Goal: Contribute content

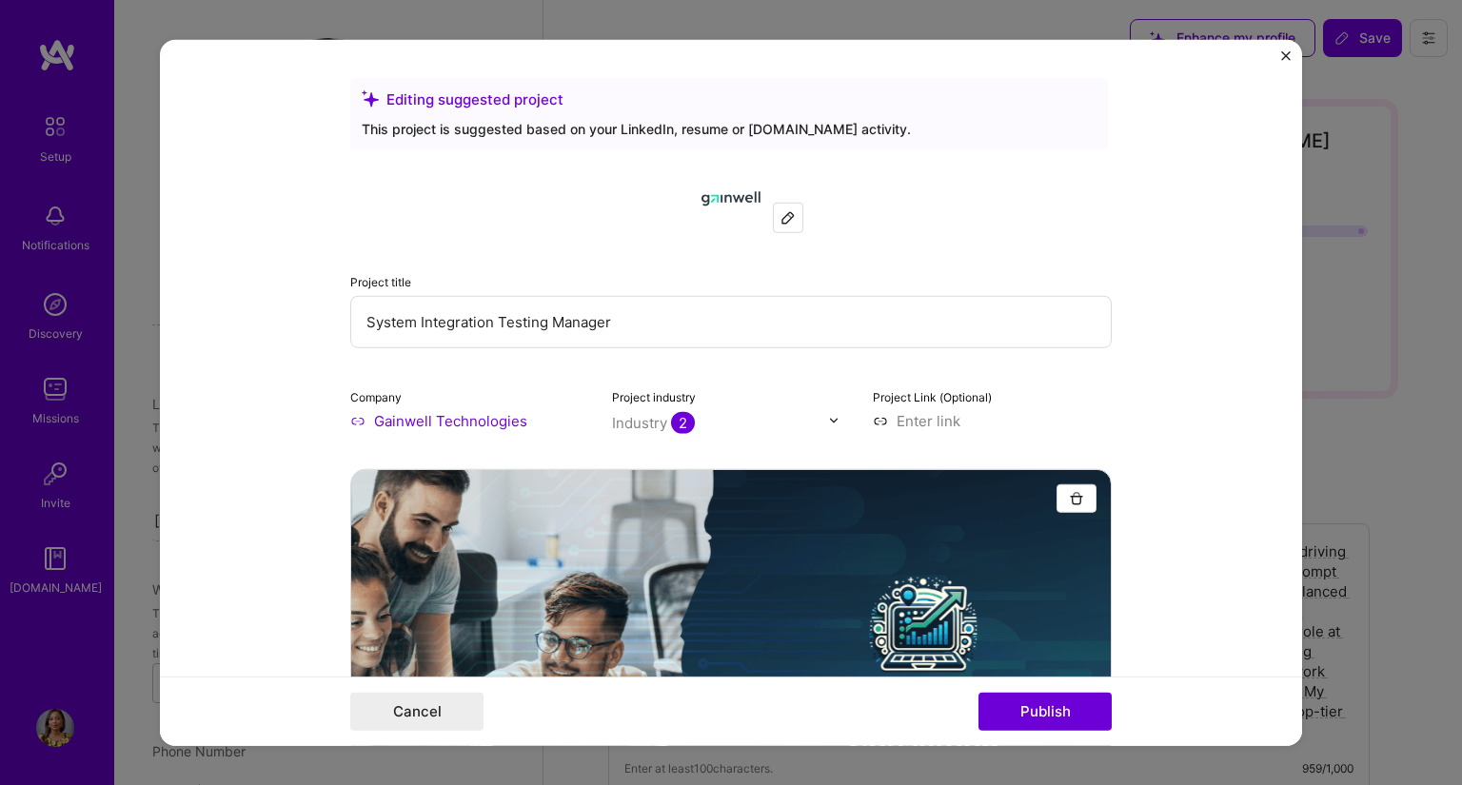
select select "US"
select select "Right Now"
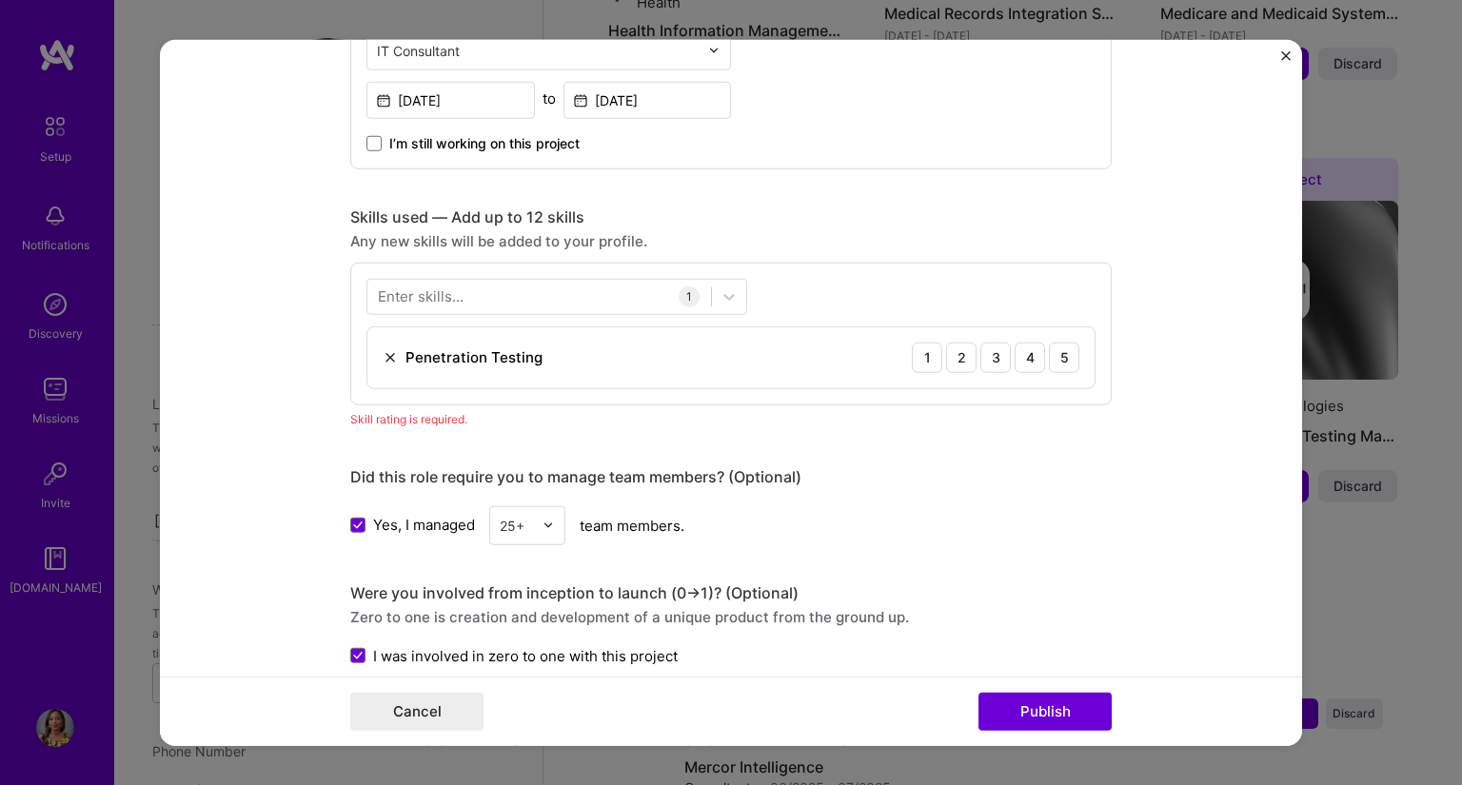
scroll to position [1238, 0]
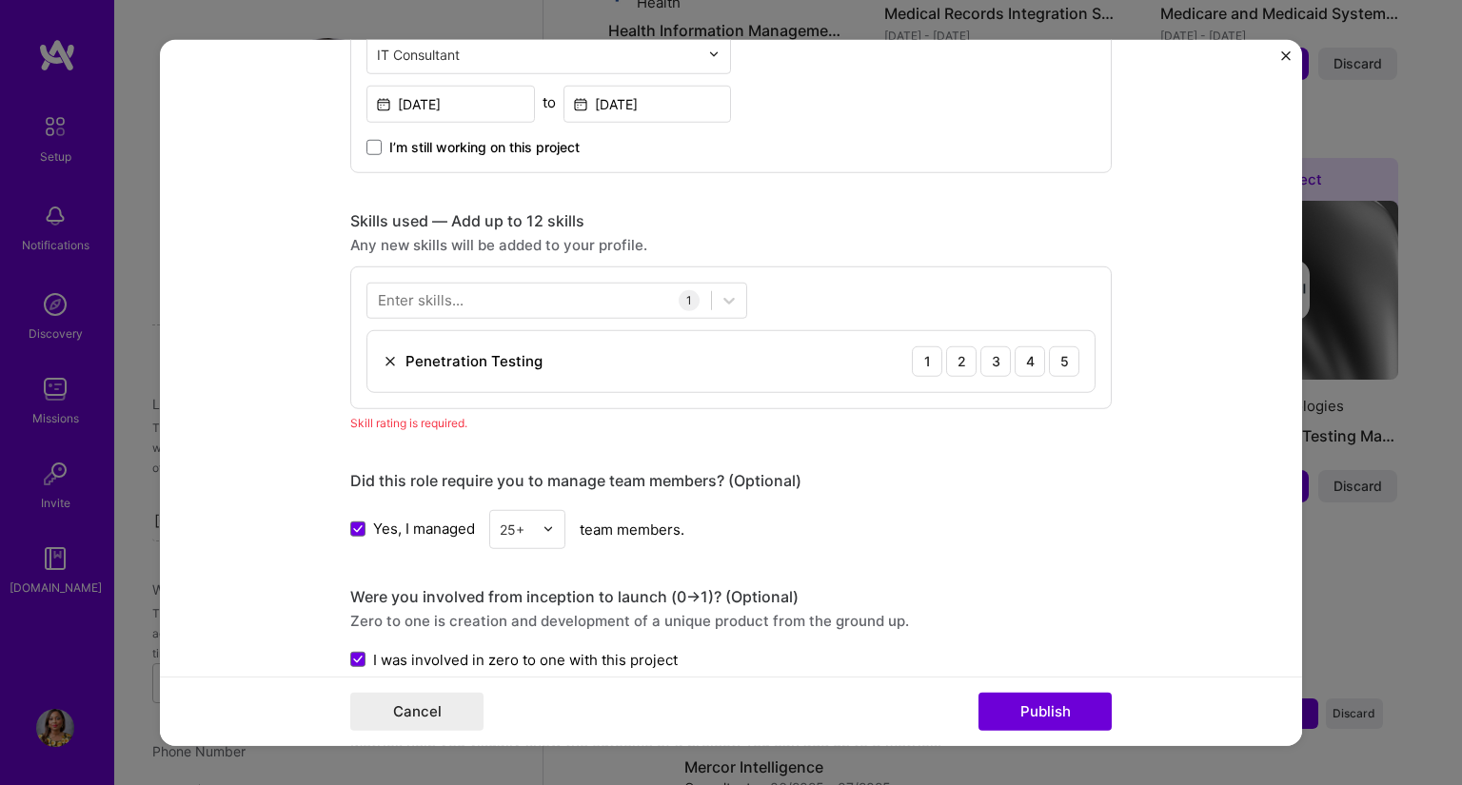
click at [383, 361] on img at bounding box center [390, 360] width 15 height 15
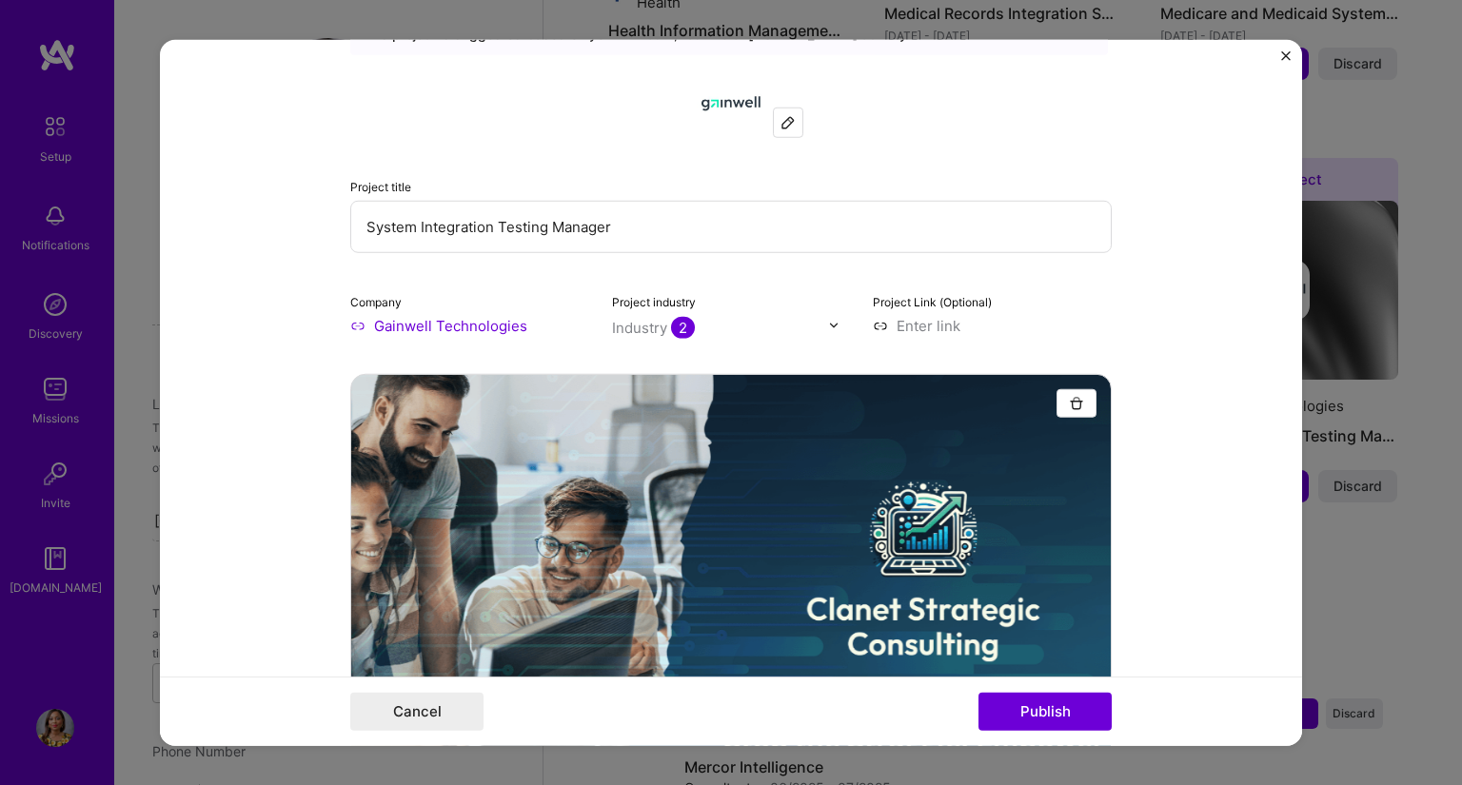
scroll to position [0, 0]
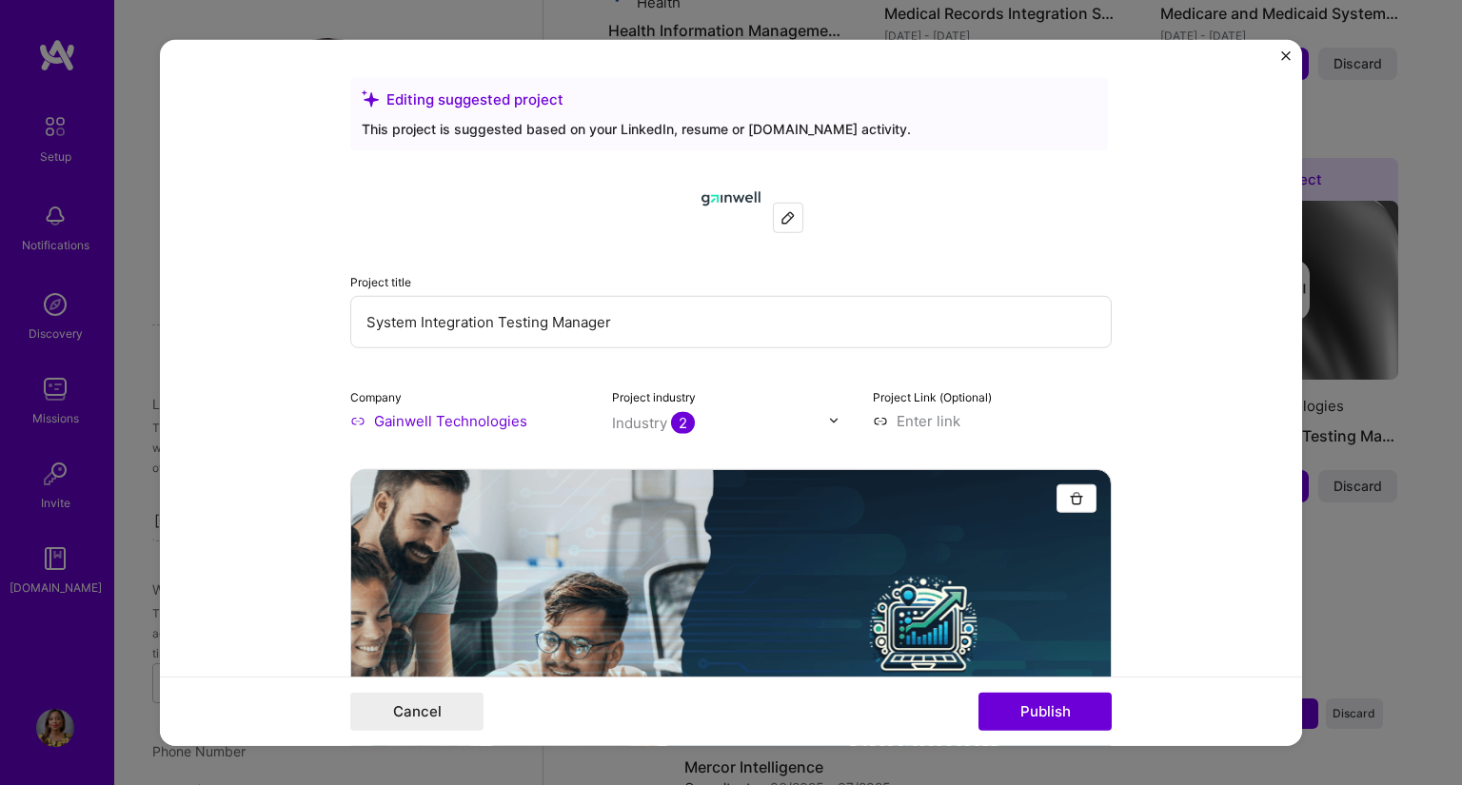
click at [825, 341] on input "System Integration Testing Manager" at bounding box center [731, 321] width 762 height 52
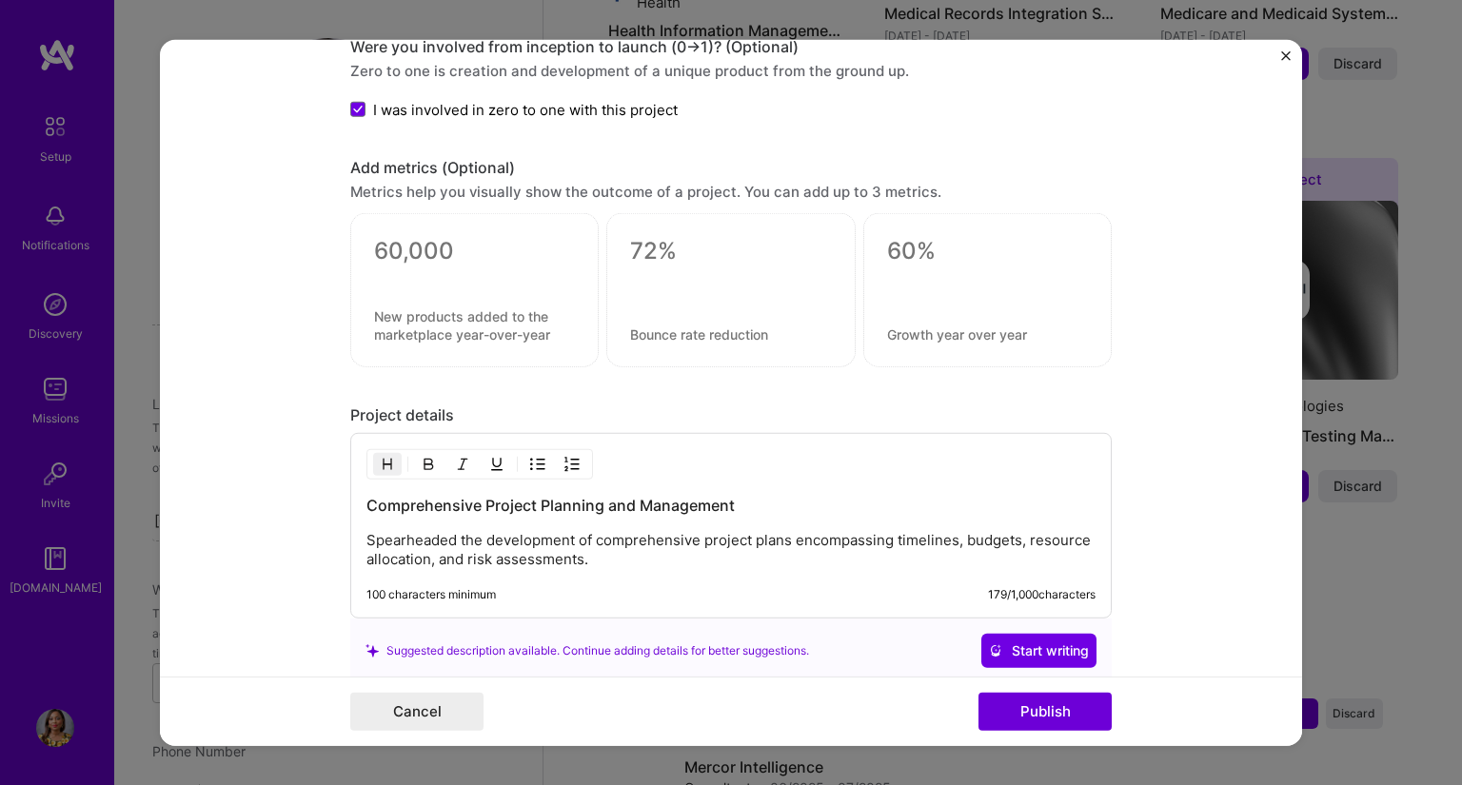
scroll to position [1809, 0]
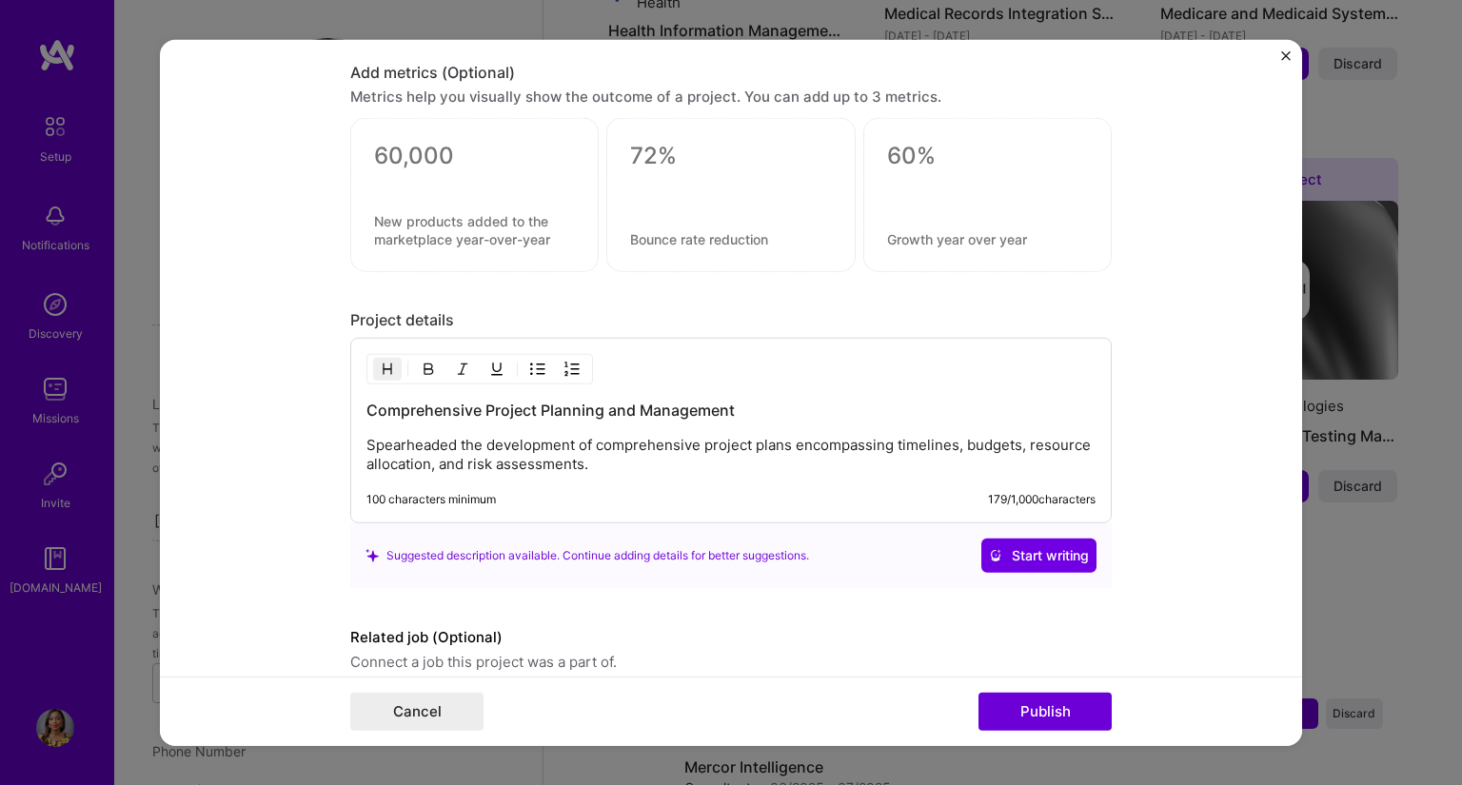
click at [660, 465] on p "Spearheaded the development of comprehensive project plans encompassing timelin…" at bounding box center [731, 455] width 729 height 38
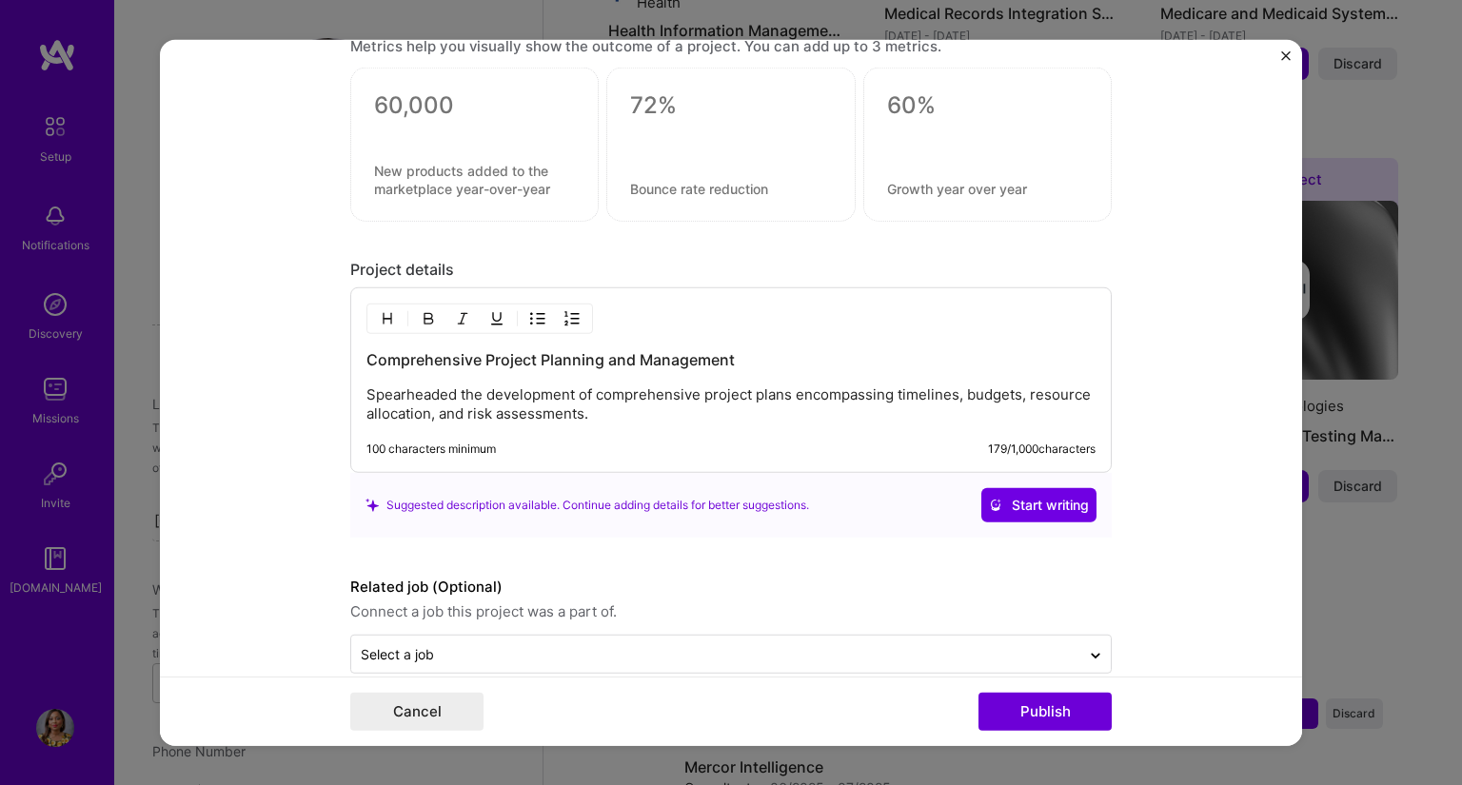
scroll to position [1887, 0]
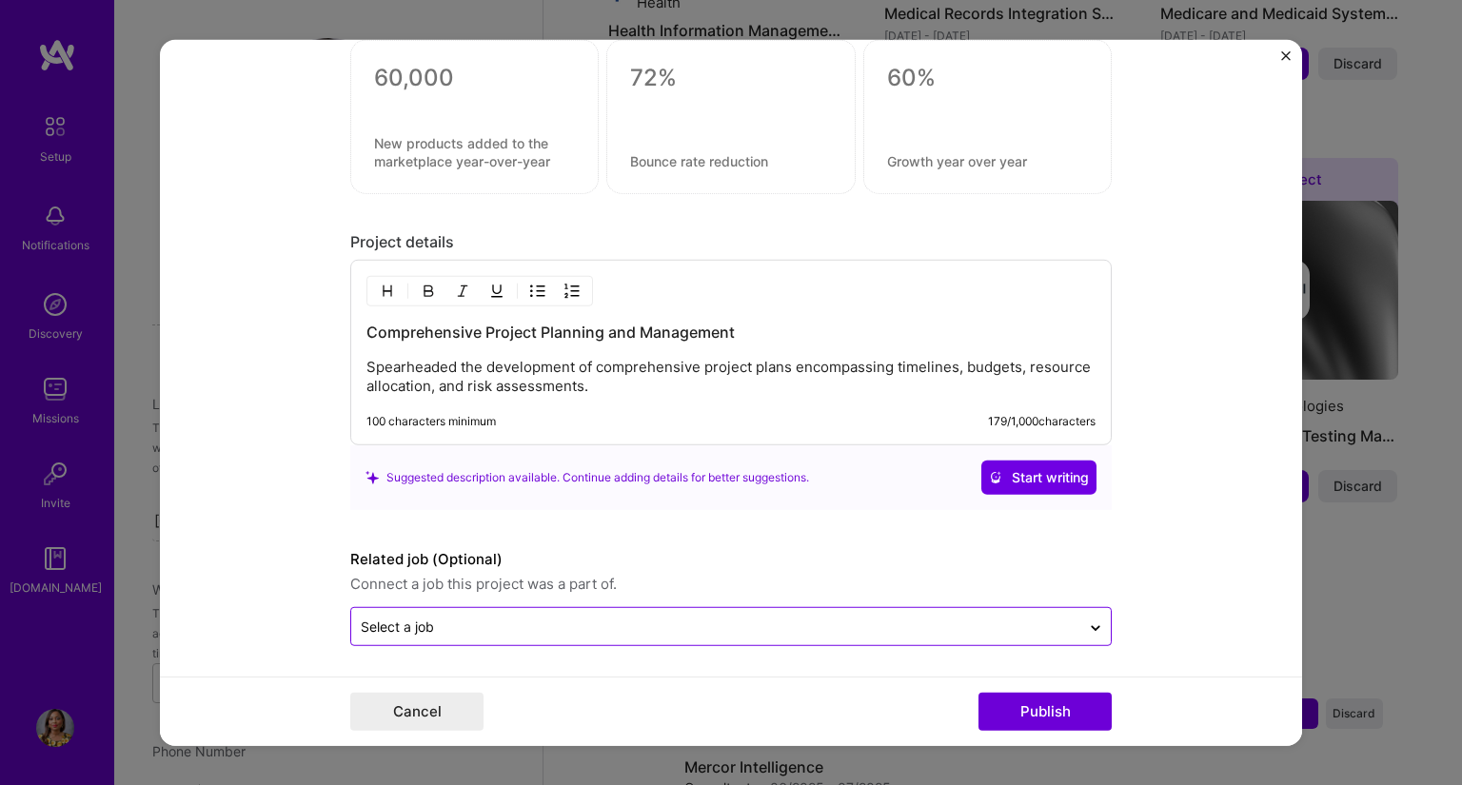
click at [586, 625] on input "text" at bounding box center [716, 627] width 710 height 20
click at [605, 570] on div "No options" at bounding box center [731, 576] width 750 height 35
click at [828, 564] on div "No options" at bounding box center [731, 576] width 750 height 35
click at [1088, 620] on icon at bounding box center [1095, 624] width 15 height 19
type input "g"
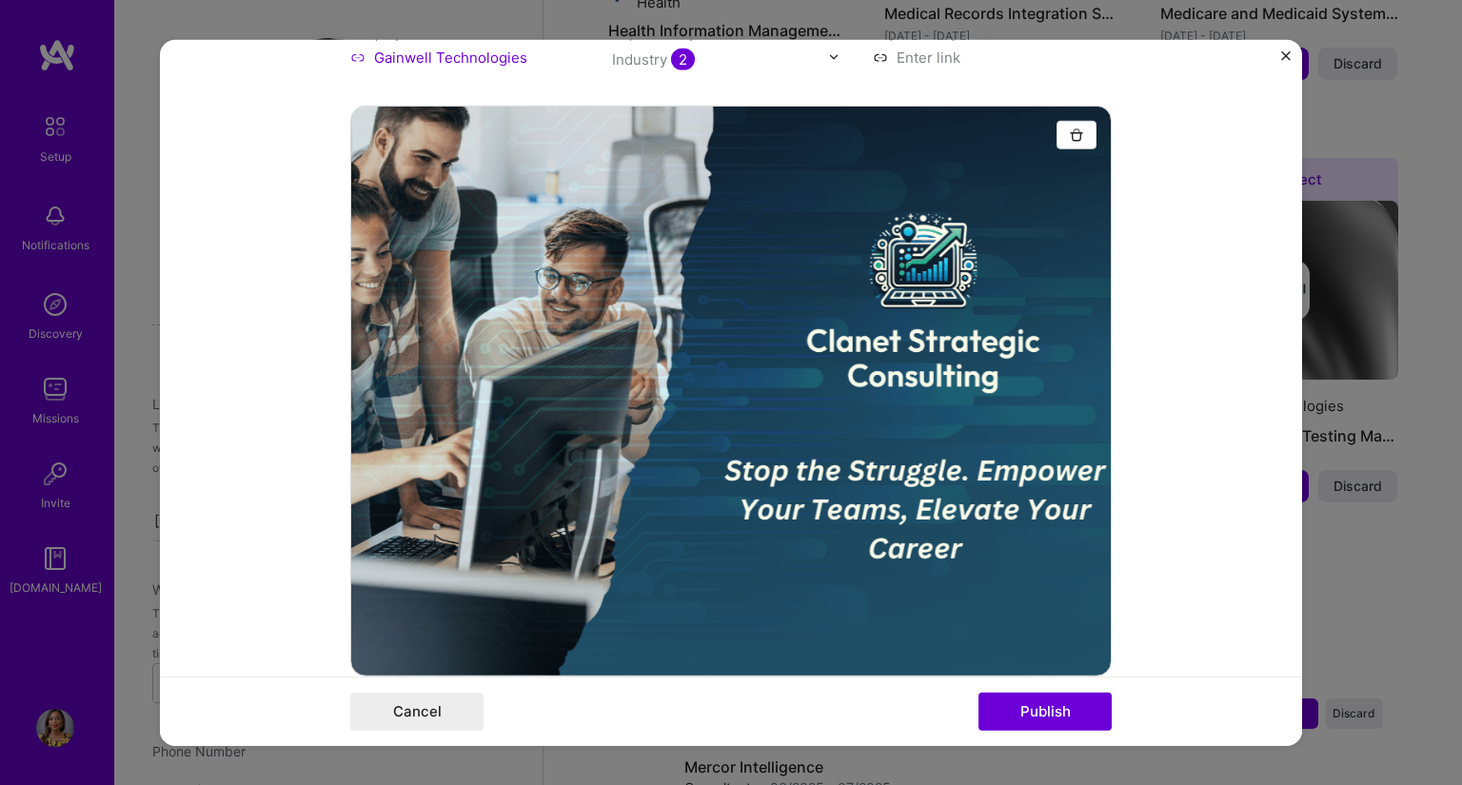
scroll to position [0, 0]
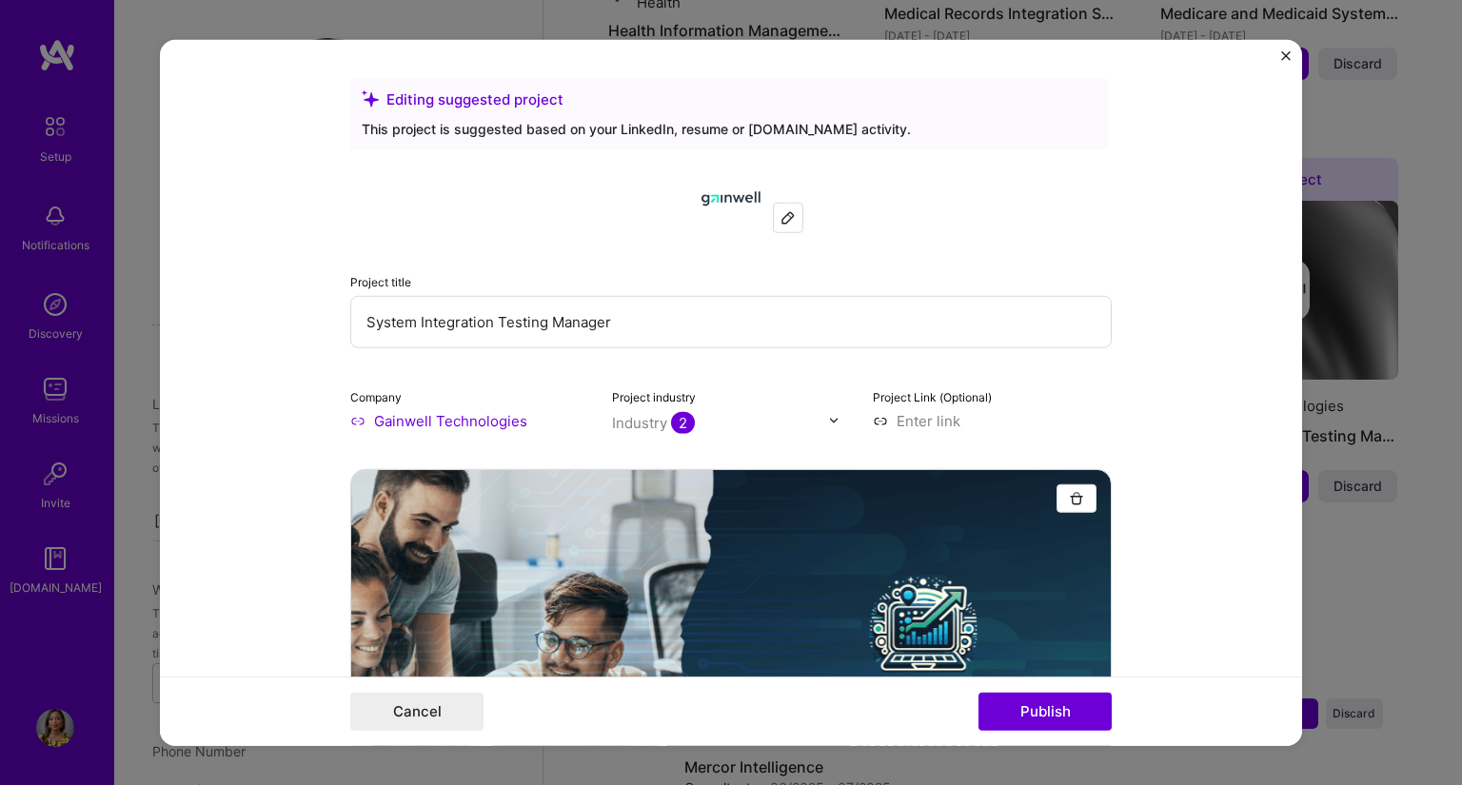
drag, startPoint x: 709, startPoint y: 339, endPoint x: 346, endPoint y: 339, distance: 363.7
click at [350, 339] on input "System Integration Testing Manager" at bounding box center [731, 321] width 762 height 52
click at [895, 327] on input "State of [US_STATE] - MMIS Implementation Project" at bounding box center [731, 321] width 762 height 52
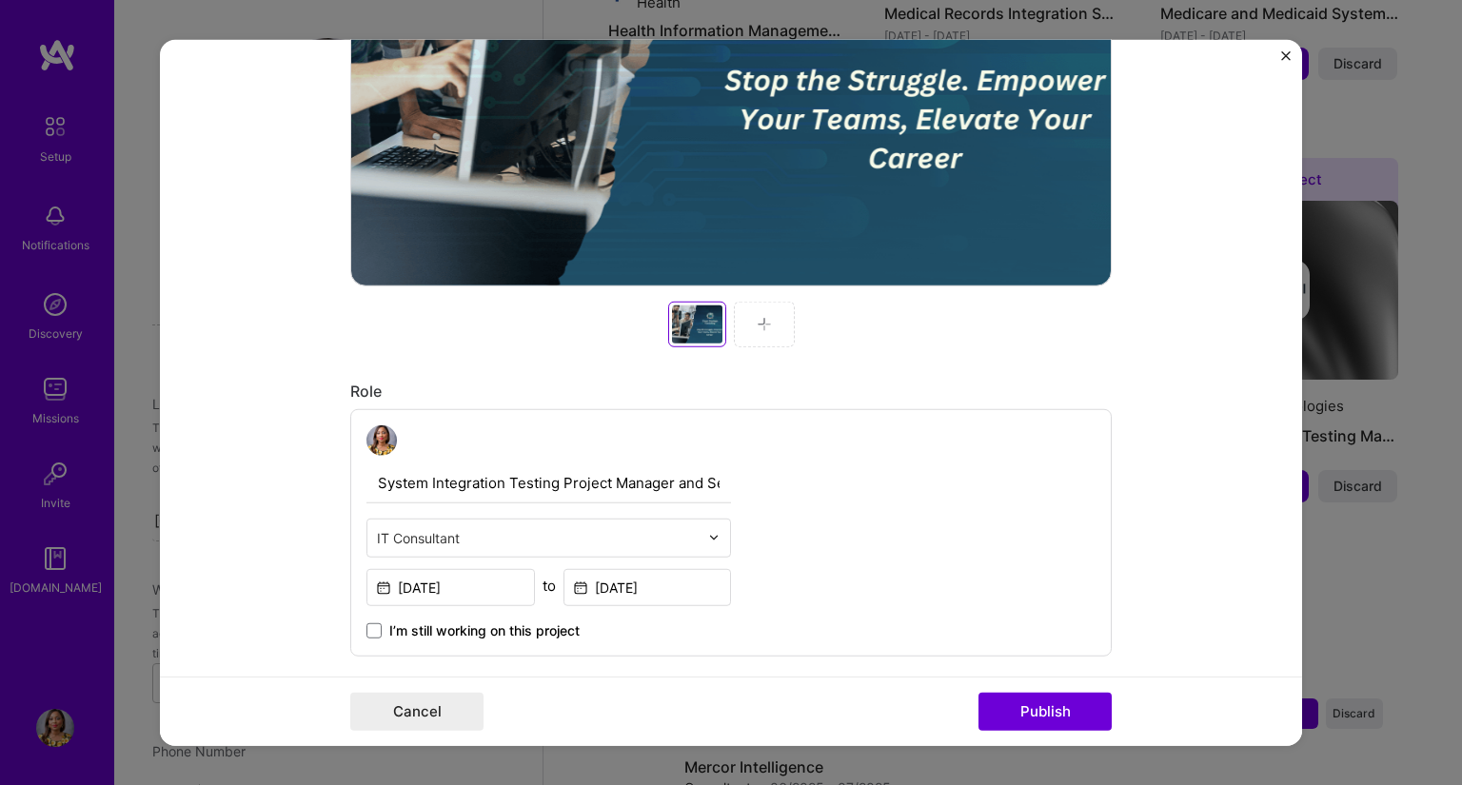
scroll to position [762, 0]
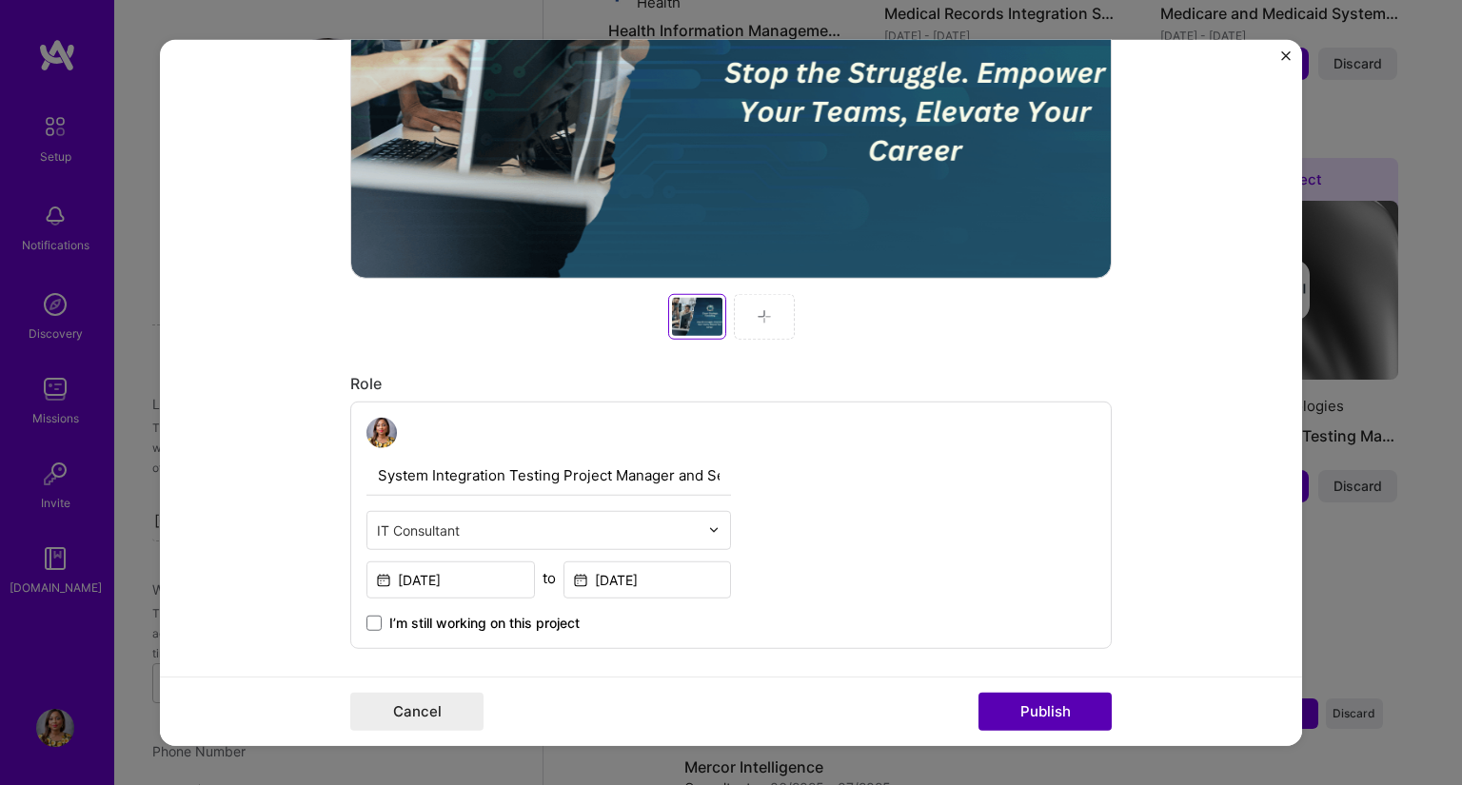
type input "State of [US_STATE] - MMIS Implementation Project"
click at [1074, 723] on button "Publish" at bounding box center [1045, 712] width 133 height 38
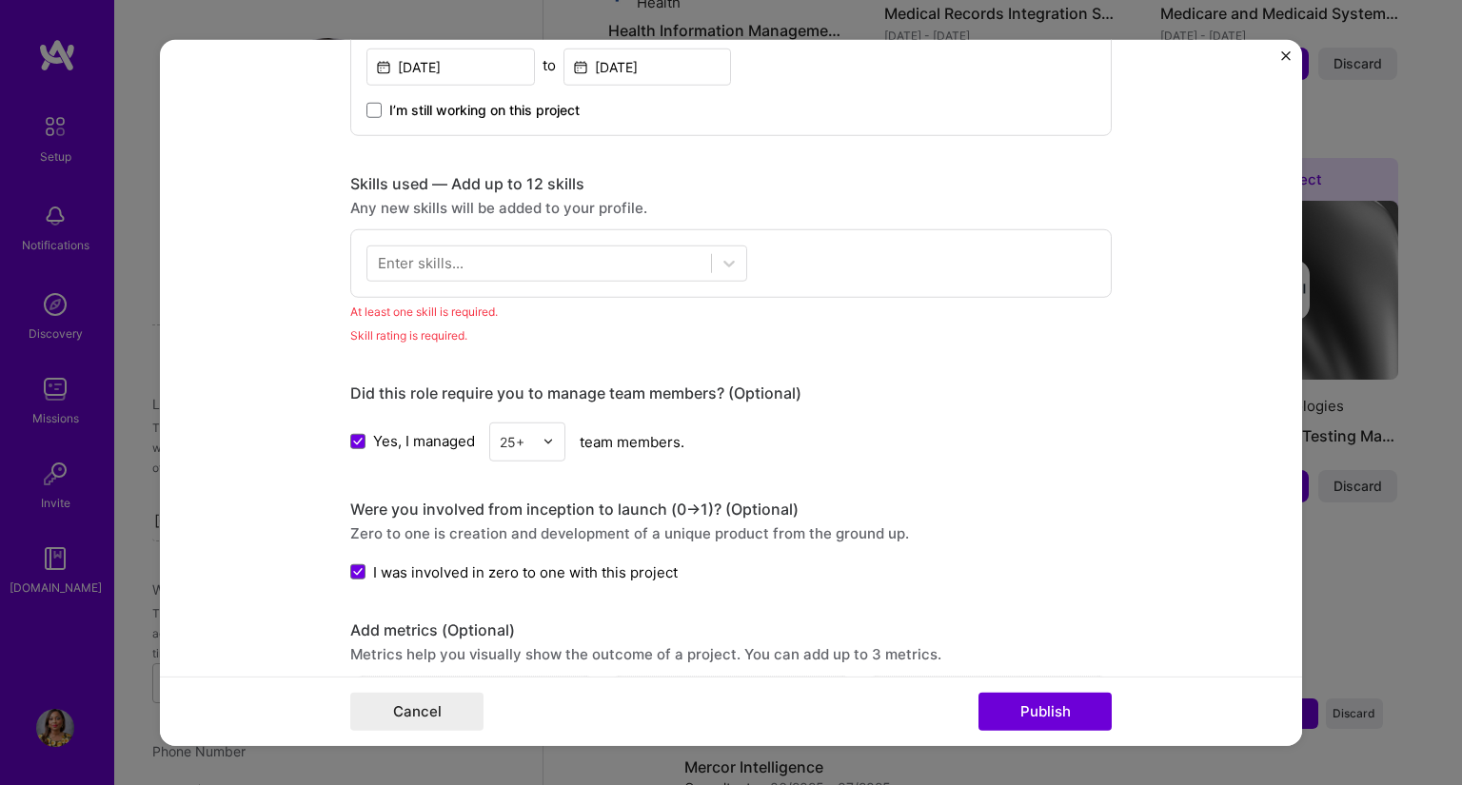
scroll to position [1121, 0]
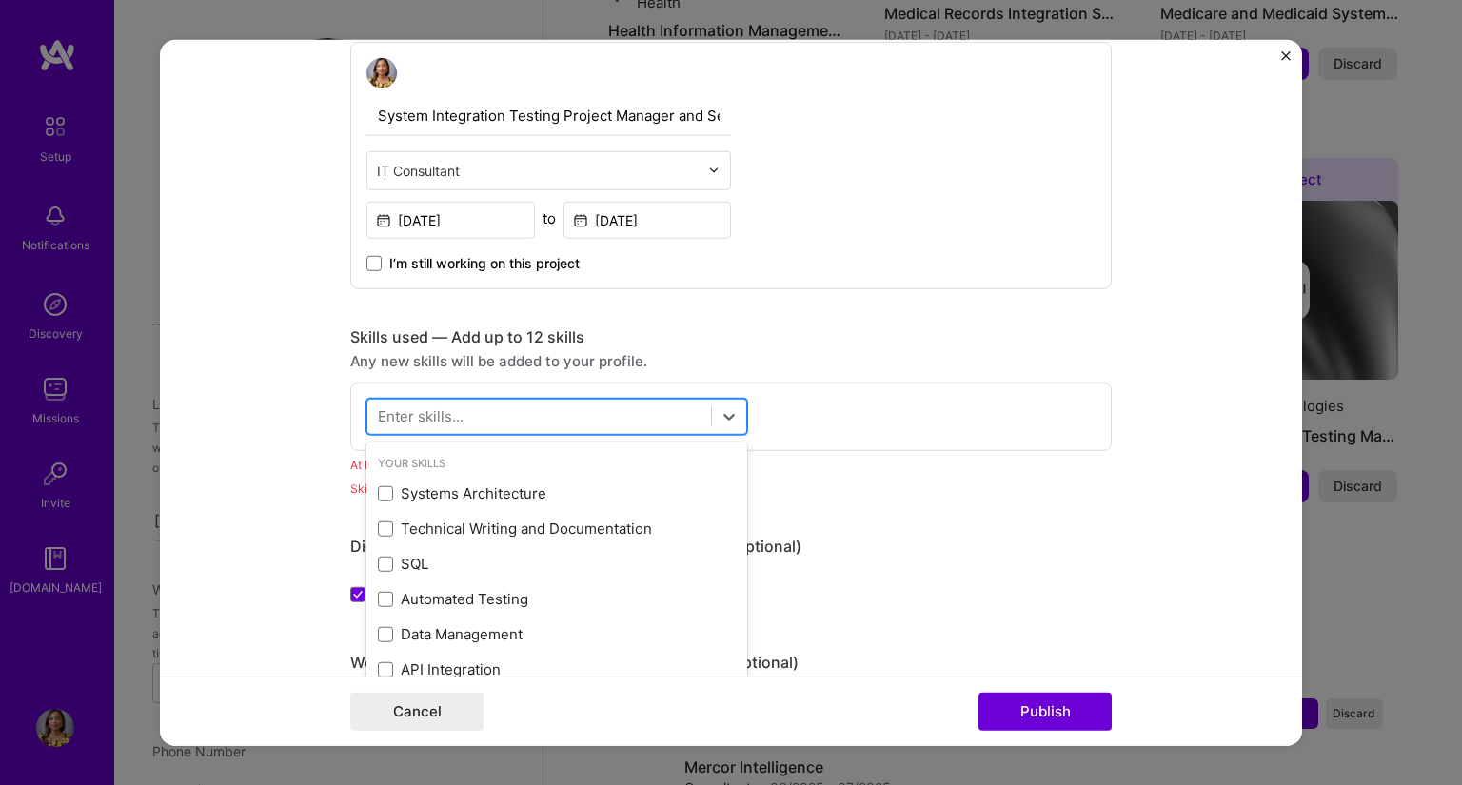
click at [629, 408] on div at bounding box center [539, 416] width 344 height 31
type input "p"
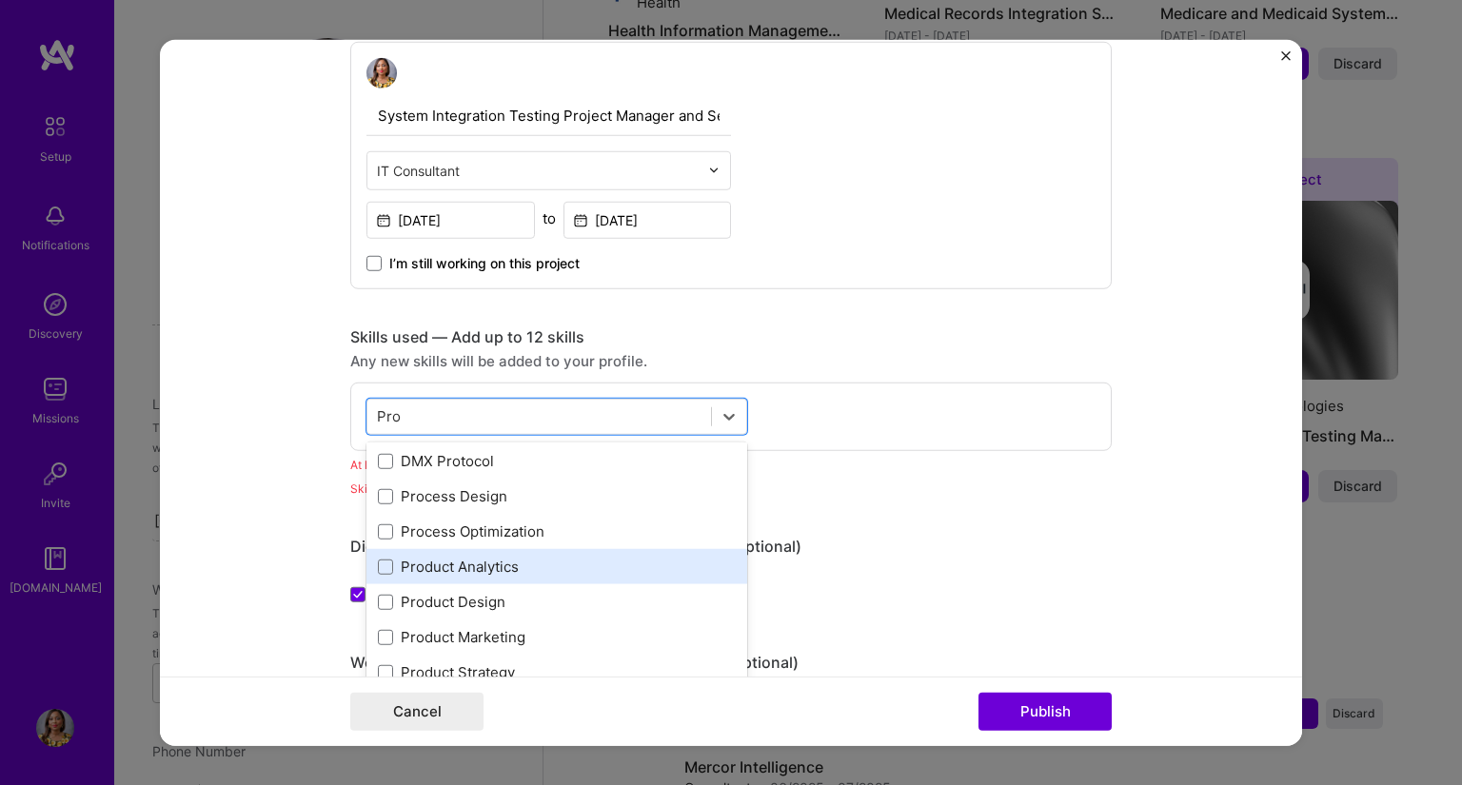
scroll to position [95, 0]
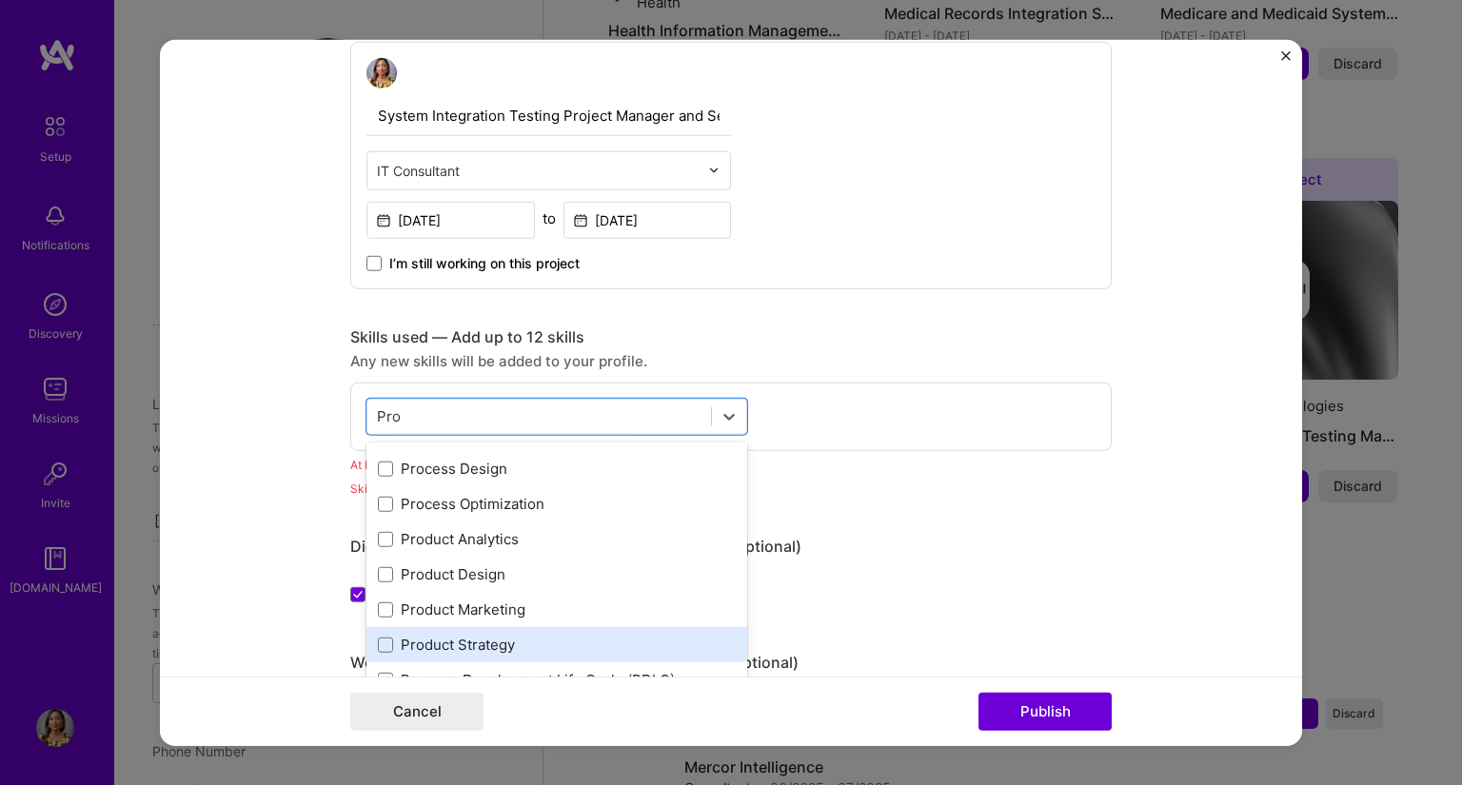
click at [516, 642] on div "Product Strategy" at bounding box center [557, 645] width 358 height 20
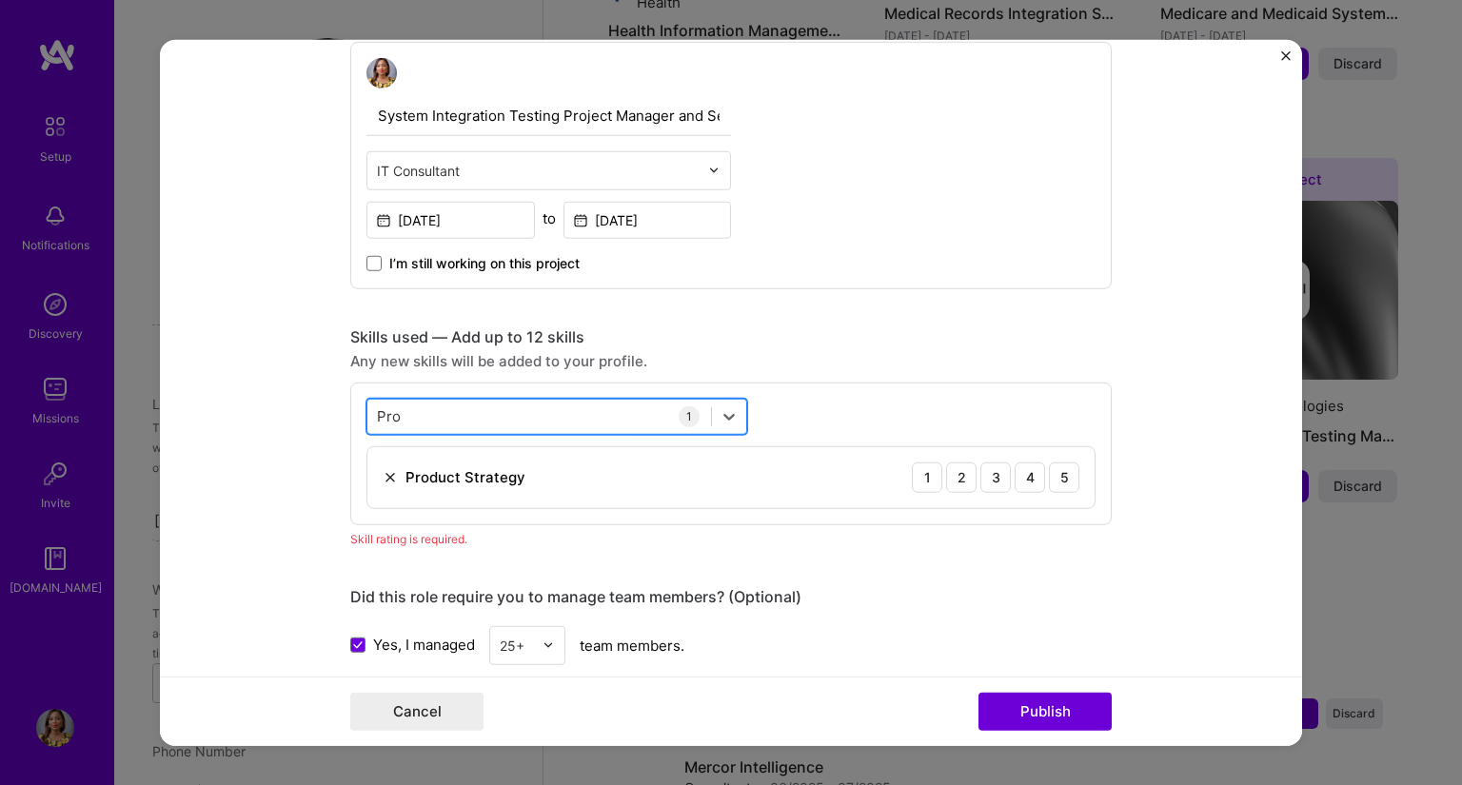
click at [590, 414] on div "Pro Pro" at bounding box center [539, 416] width 344 height 31
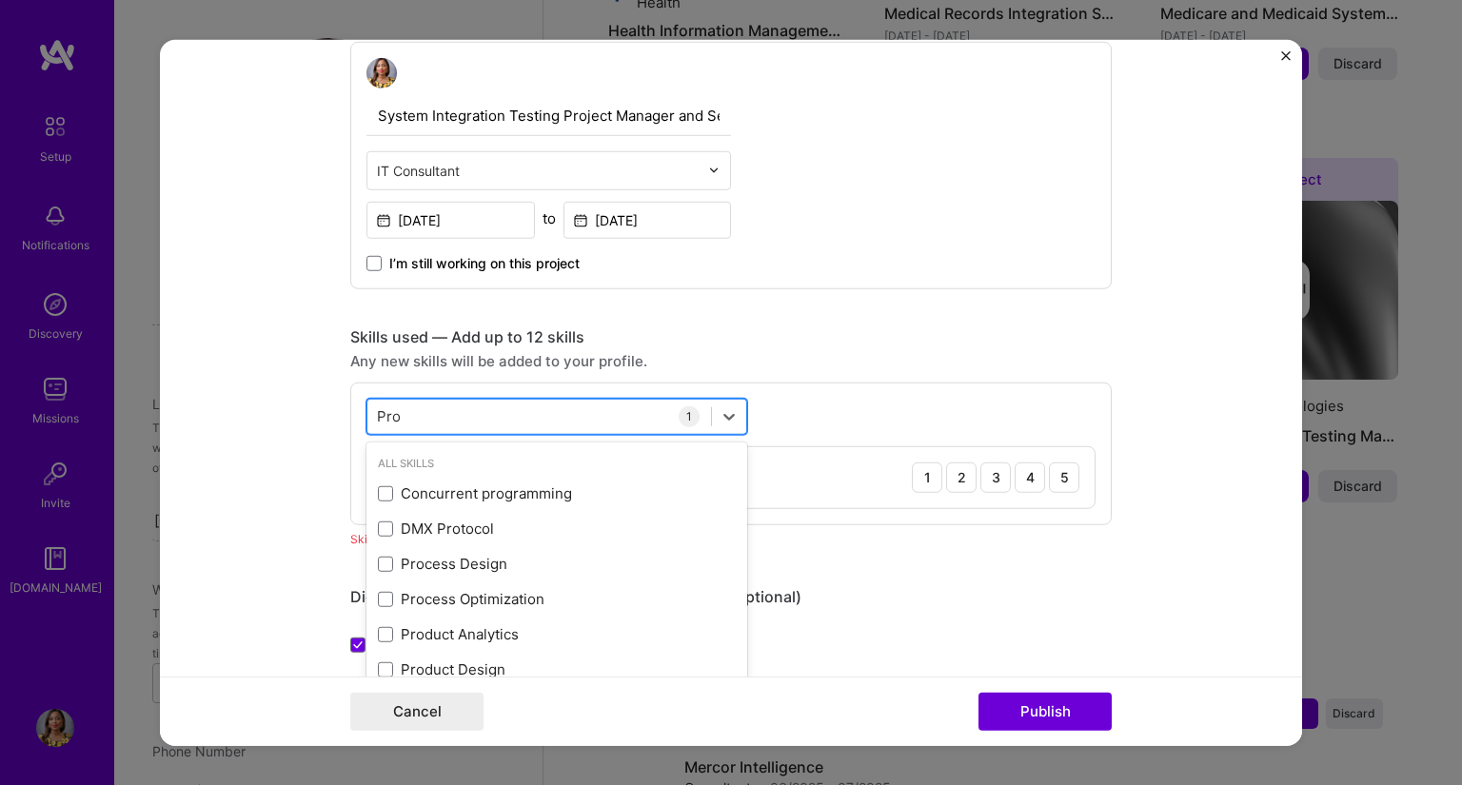
click at [564, 423] on div "Pro Pro" at bounding box center [539, 416] width 344 height 31
type input "P"
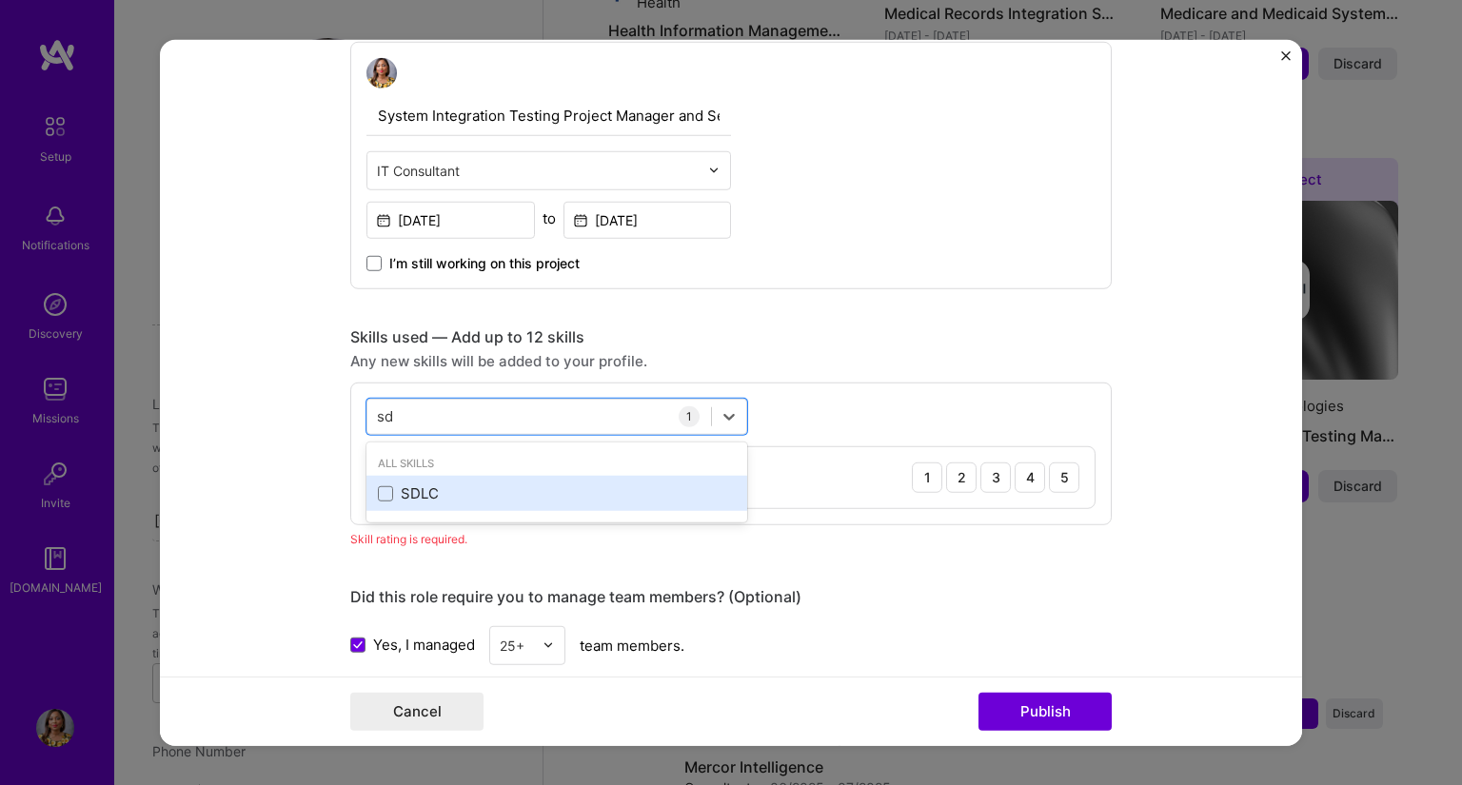
click at [397, 484] on div "SDLC" at bounding box center [557, 494] width 358 height 20
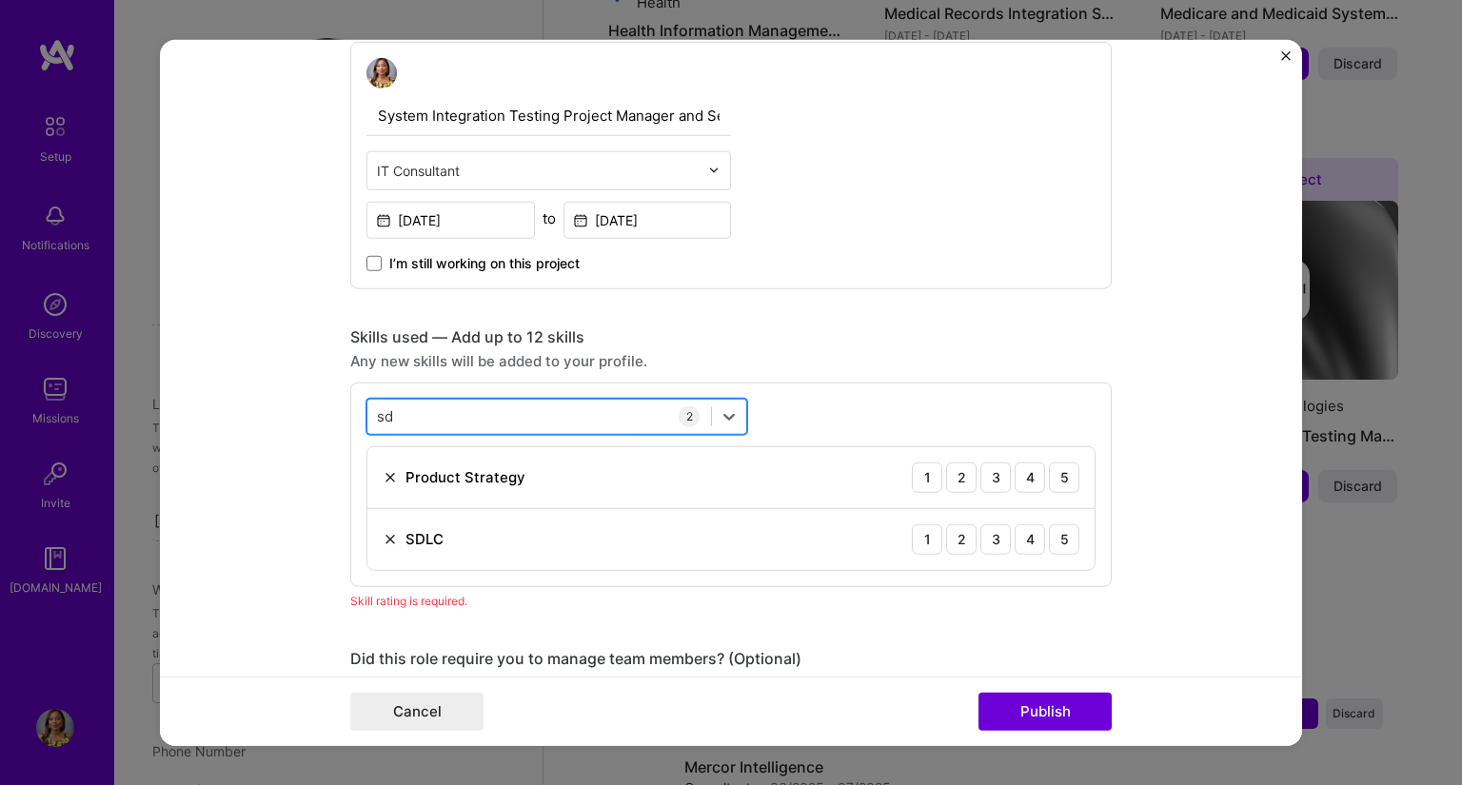
click at [530, 409] on div "sd sd" at bounding box center [539, 416] width 344 height 31
click at [563, 414] on div "sd sd" at bounding box center [539, 416] width 344 height 31
type input "s"
type input "b"
type input "a"
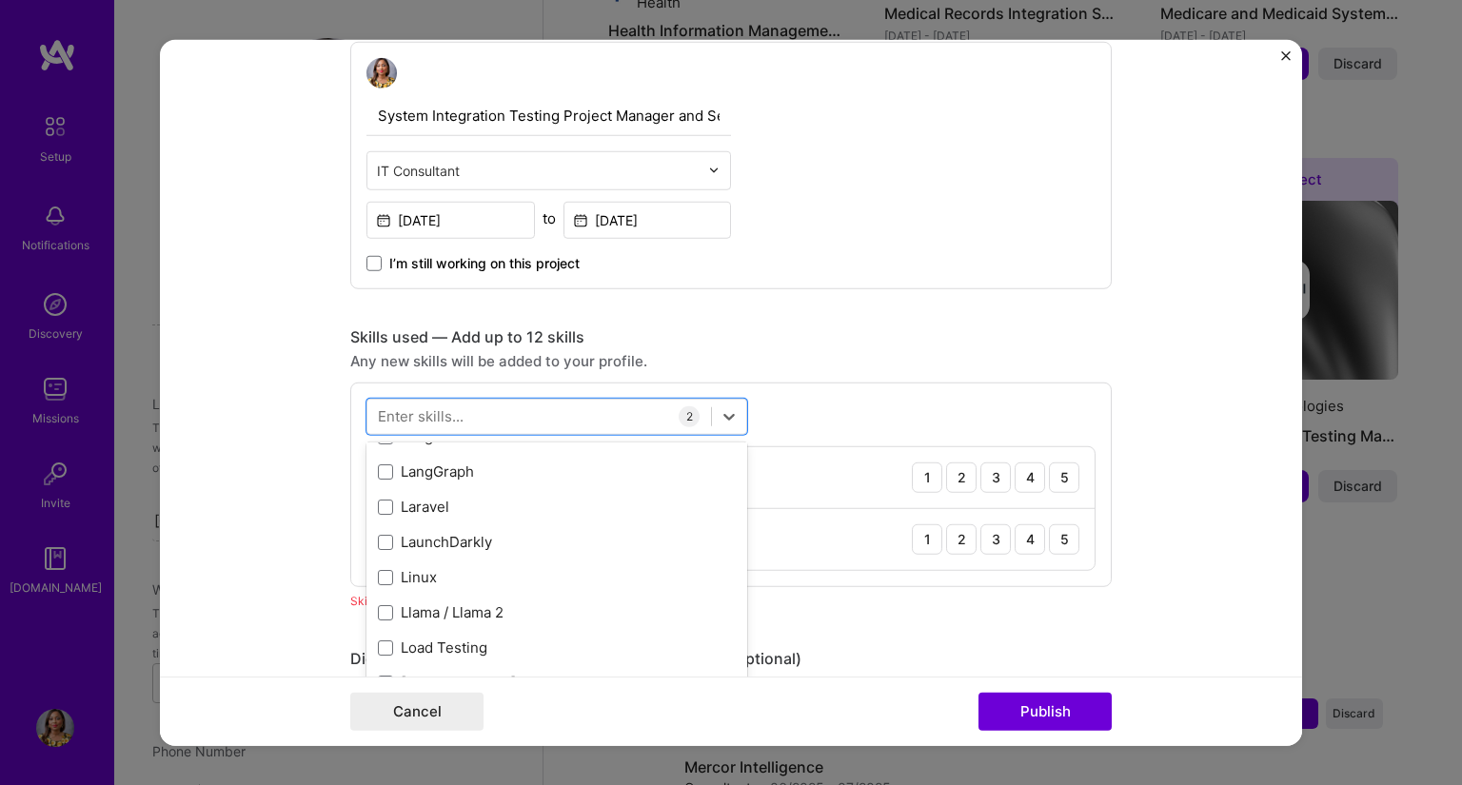
scroll to position [6664, 0]
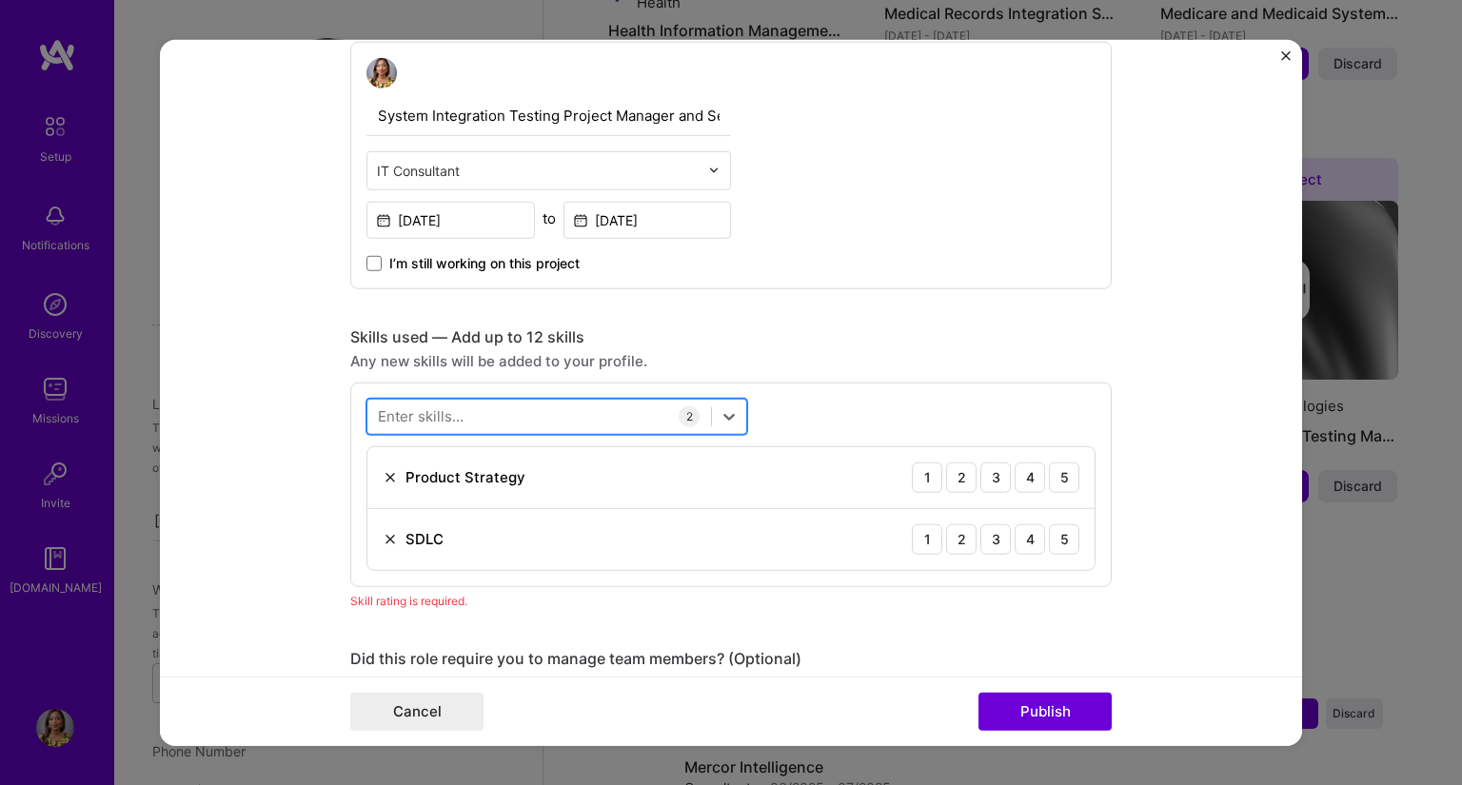
click at [634, 407] on div at bounding box center [539, 416] width 344 height 31
click at [811, 338] on div "Skills used — Add up to 12 skills" at bounding box center [731, 337] width 762 height 20
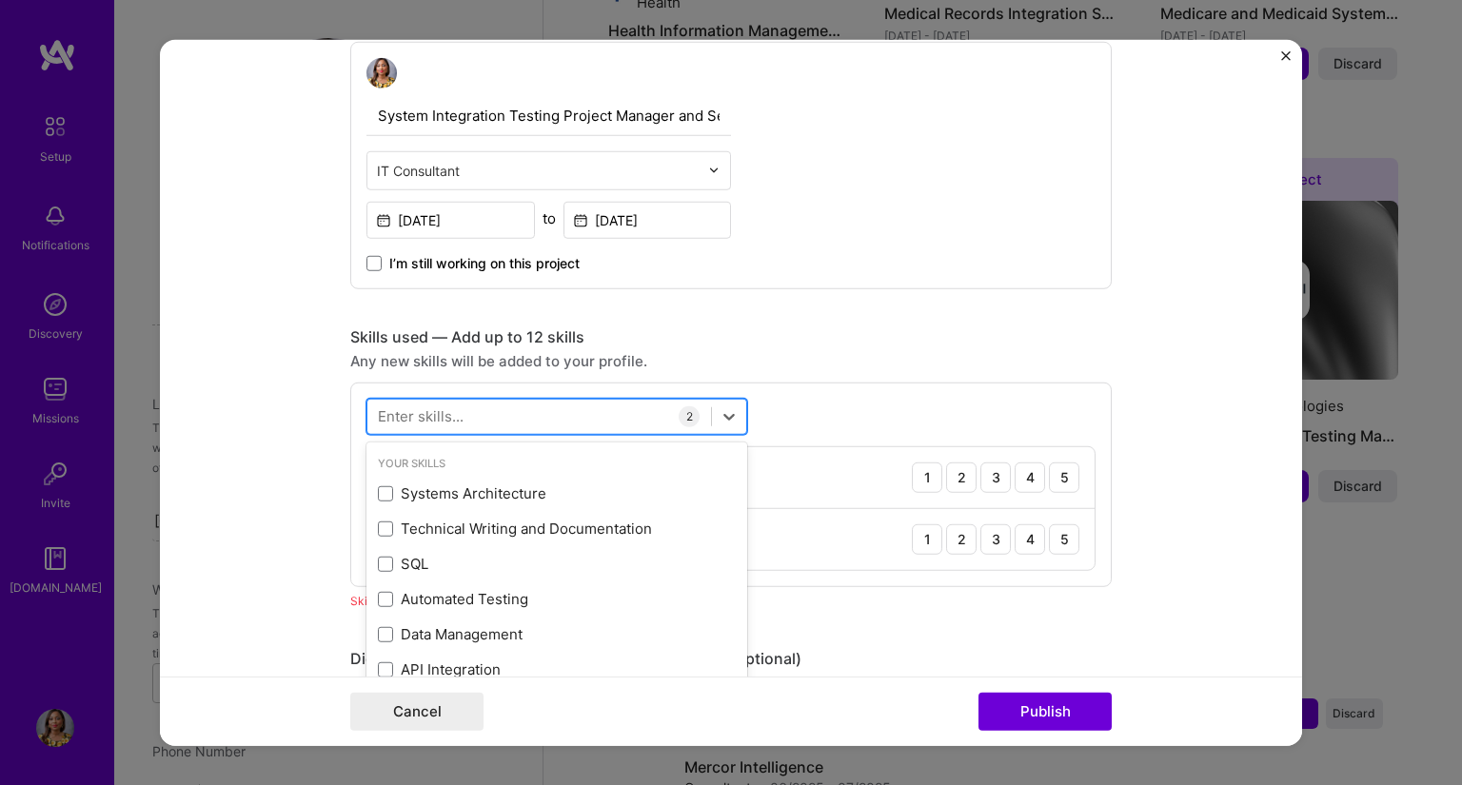
click at [550, 425] on div at bounding box center [539, 416] width 344 height 31
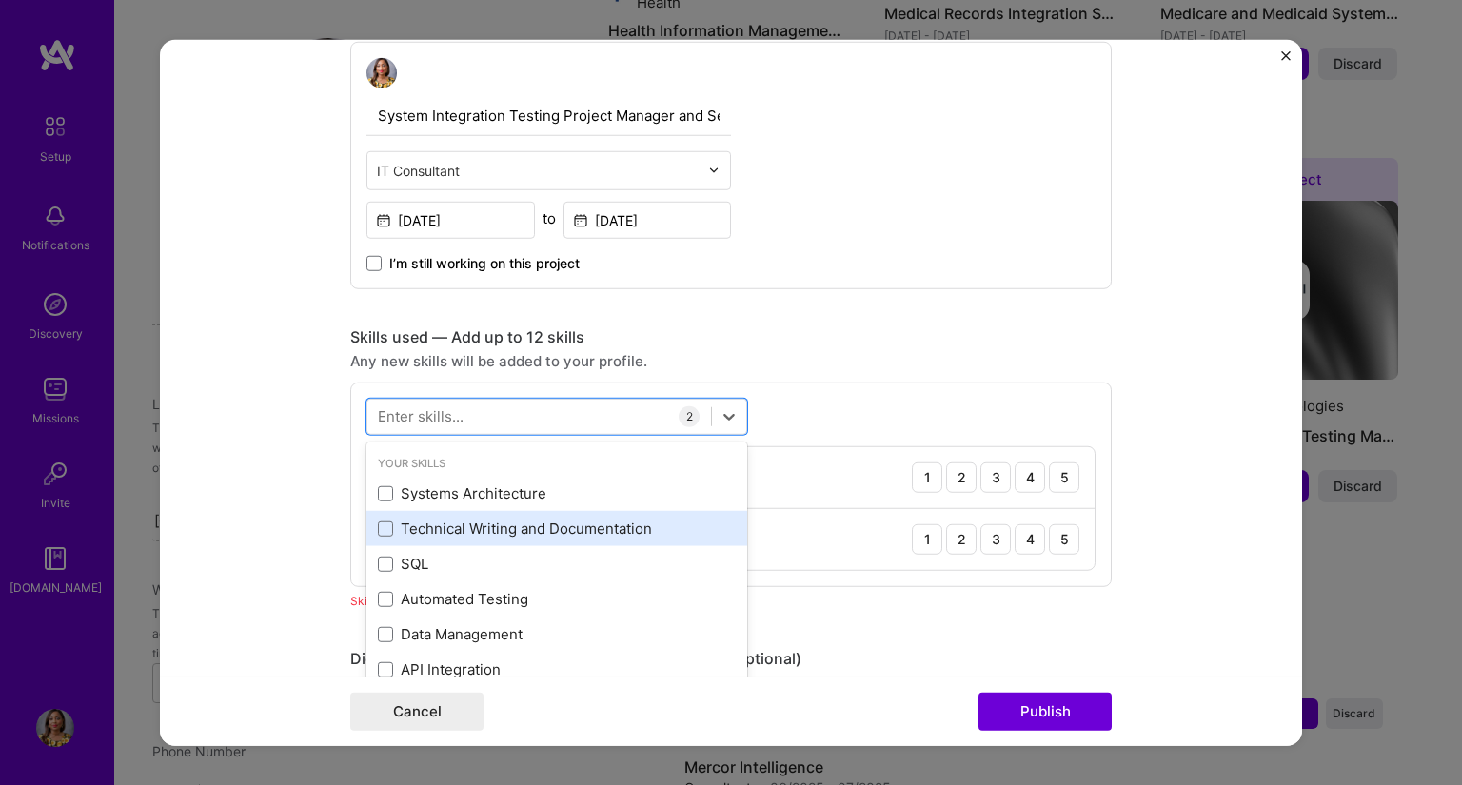
click at [597, 523] on div "Technical Writing and Documentation" at bounding box center [557, 529] width 358 height 20
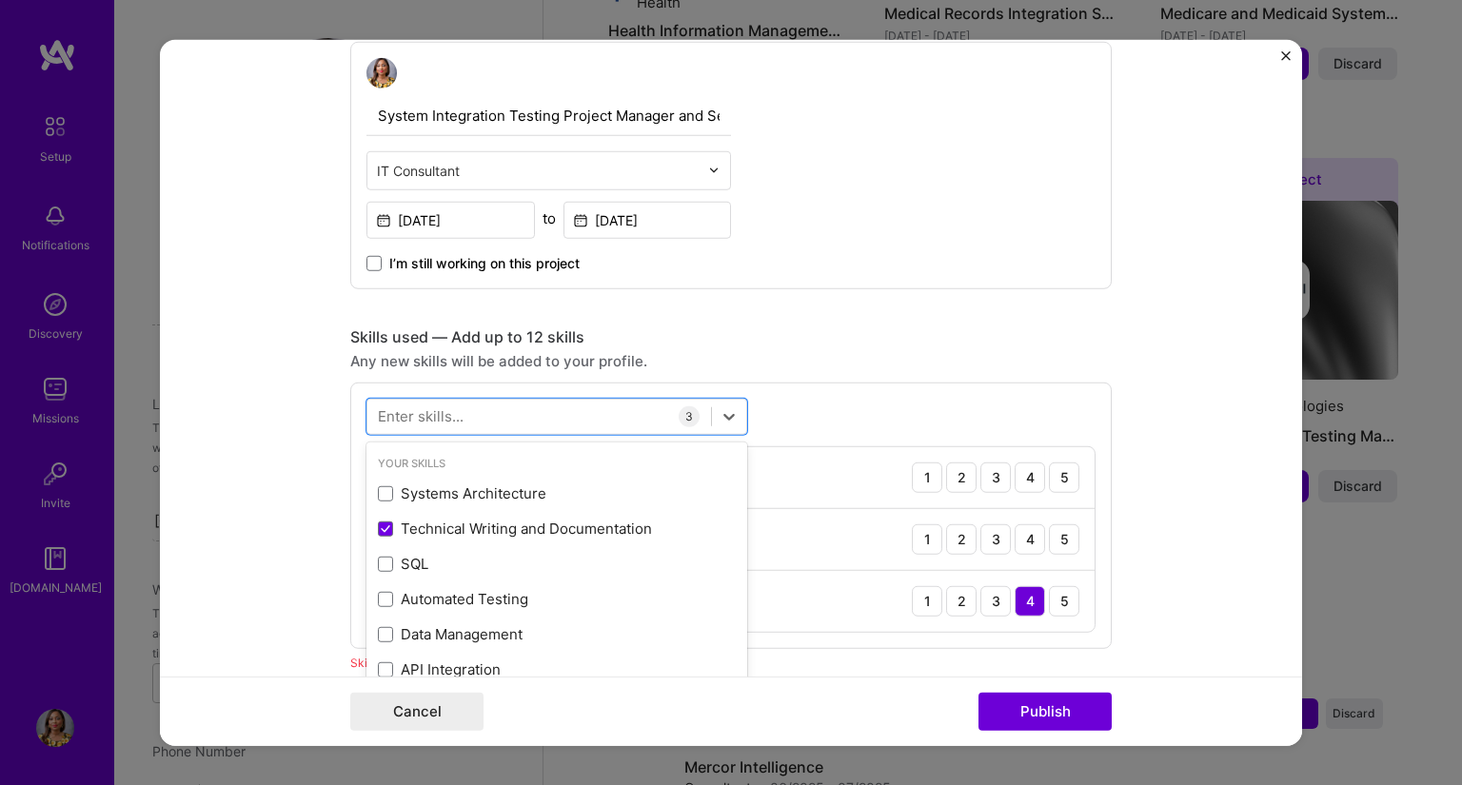
click at [882, 309] on div "Editing suggested project This project is suggested based on your LinkedIn, res…" at bounding box center [731, 282] width 762 height 2653
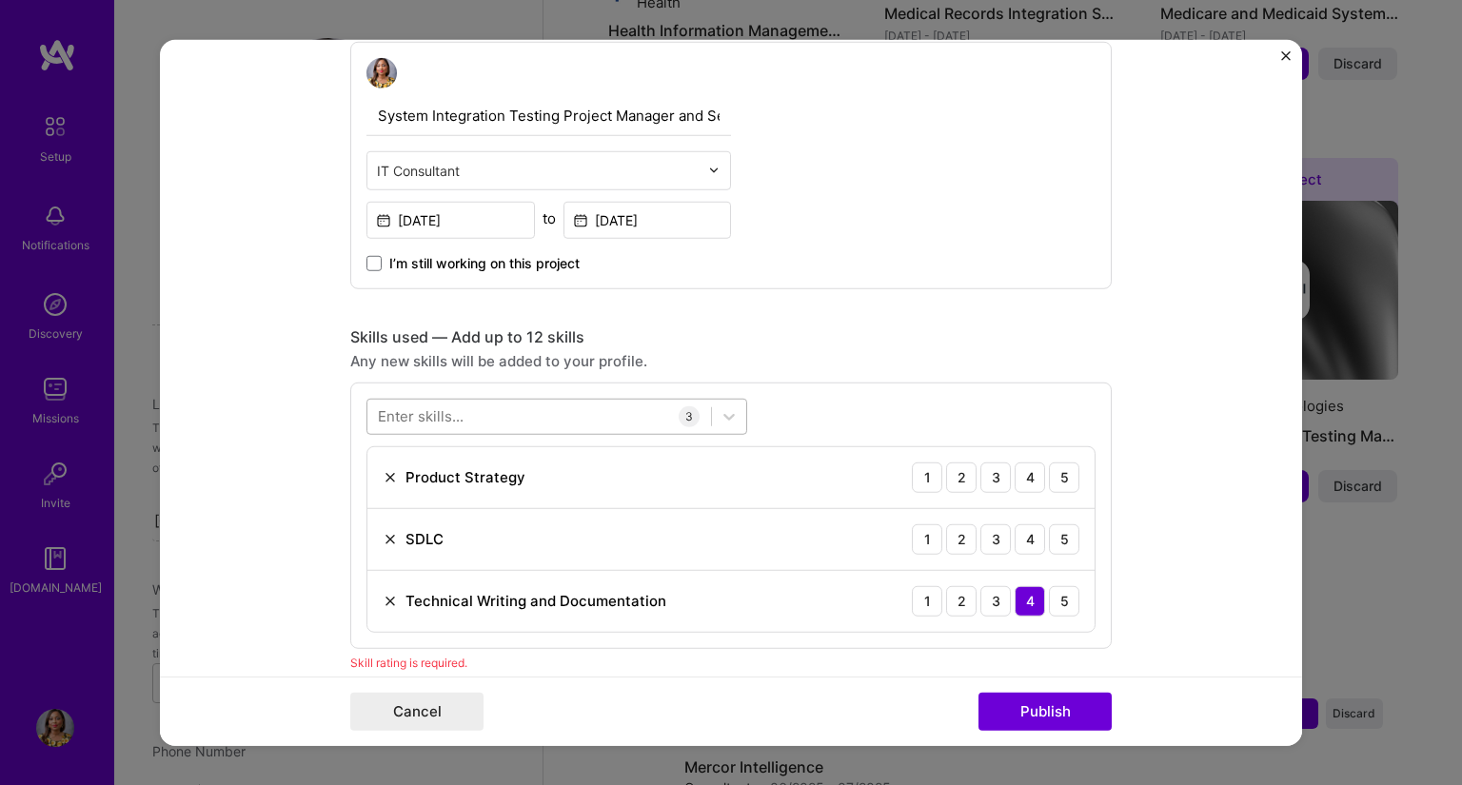
click at [473, 416] on div at bounding box center [539, 416] width 344 height 31
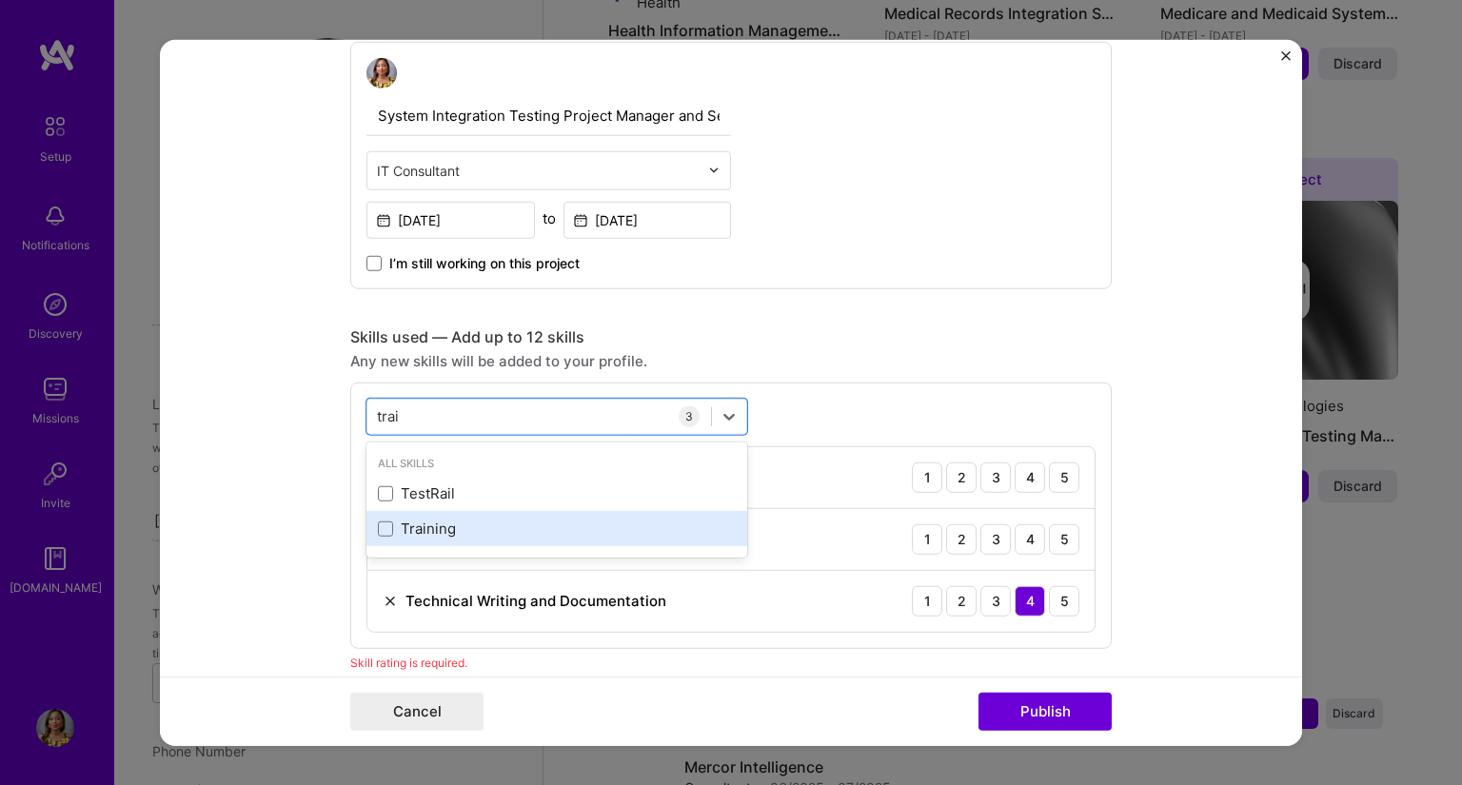
click at [411, 523] on div "Training" at bounding box center [557, 529] width 358 height 20
click at [858, 364] on div "Any new skills will be added to your profile." at bounding box center [731, 360] width 762 height 20
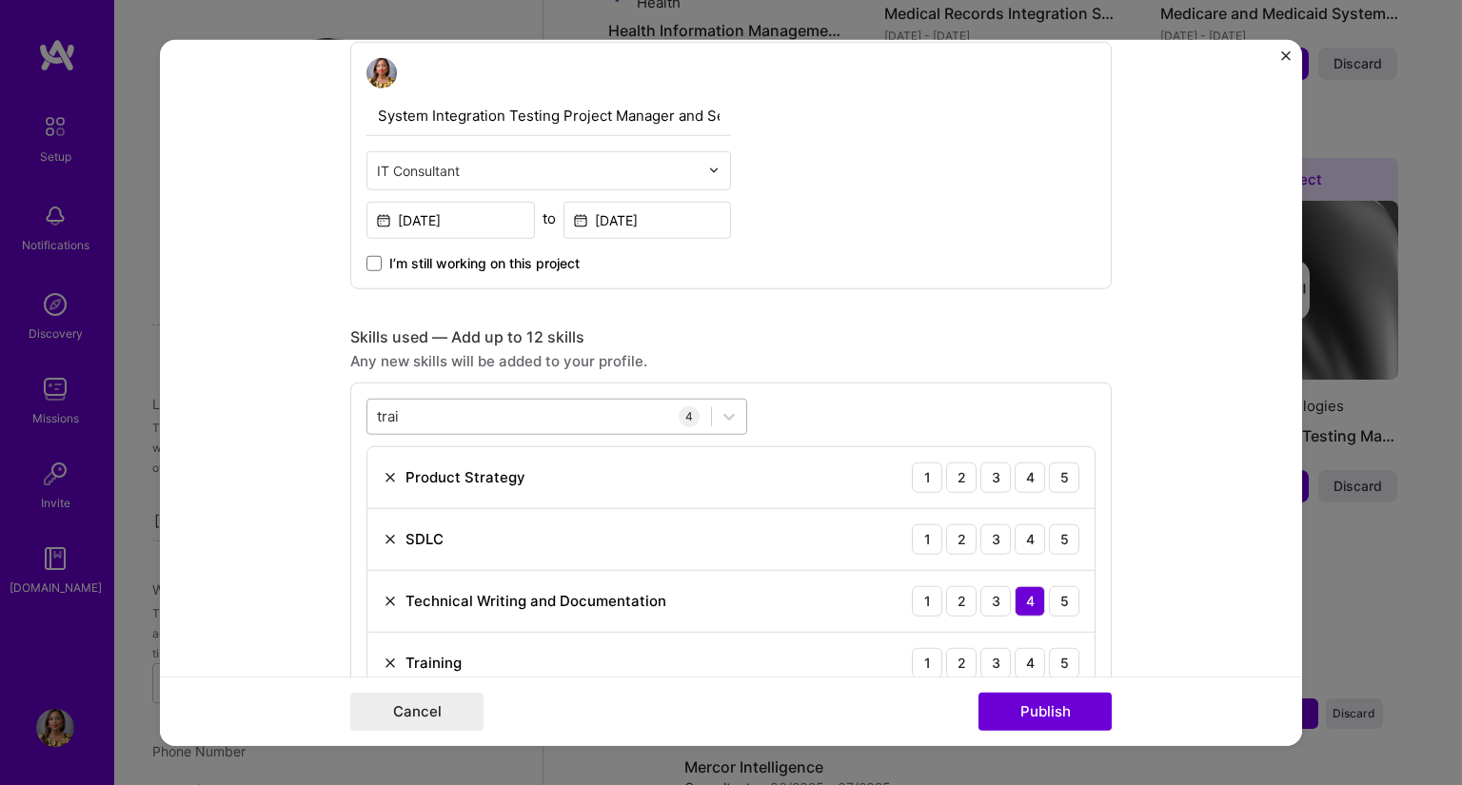
click at [554, 407] on div "trai trai" at bounding box center [539, 416] width 344 height 31
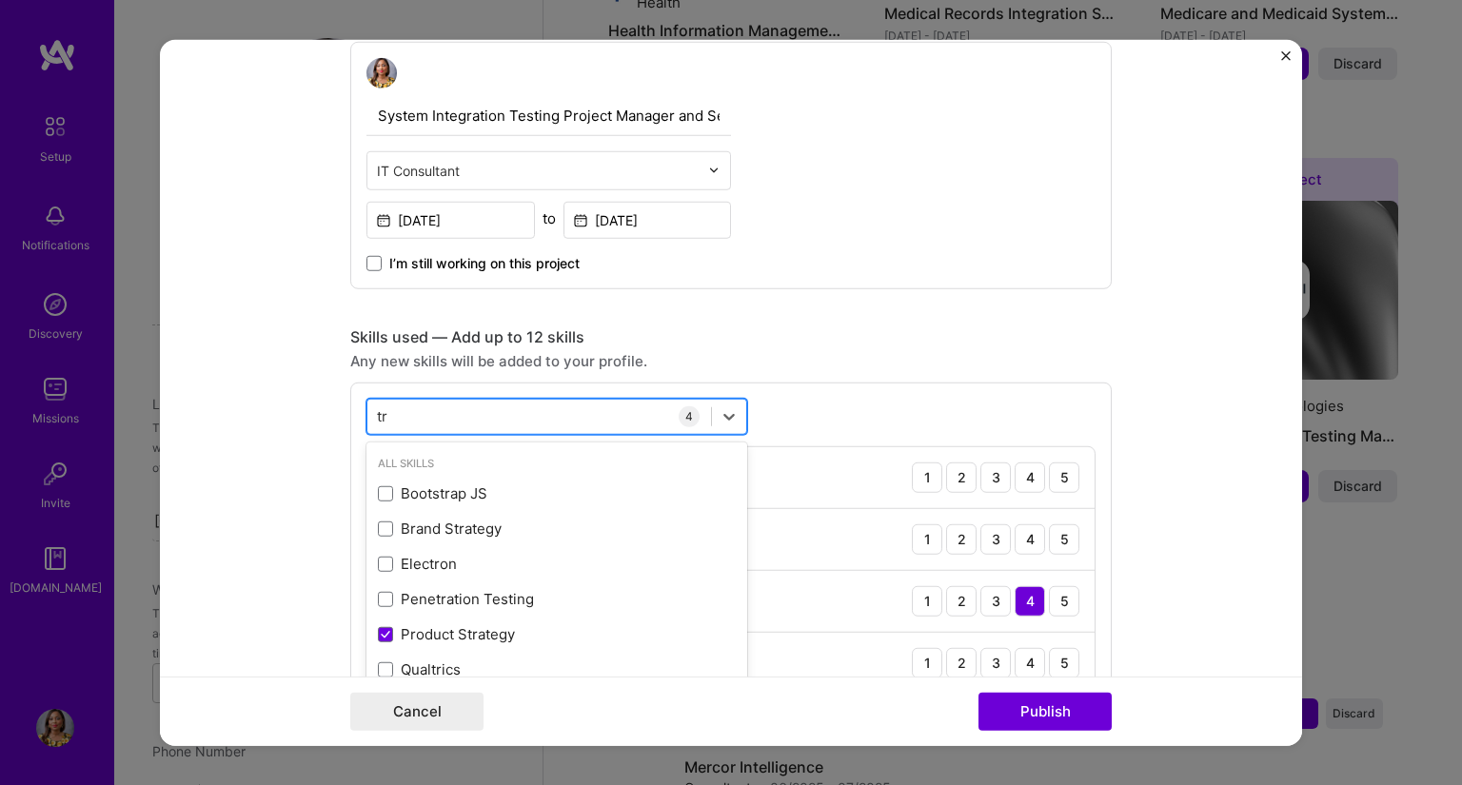
type input "t"
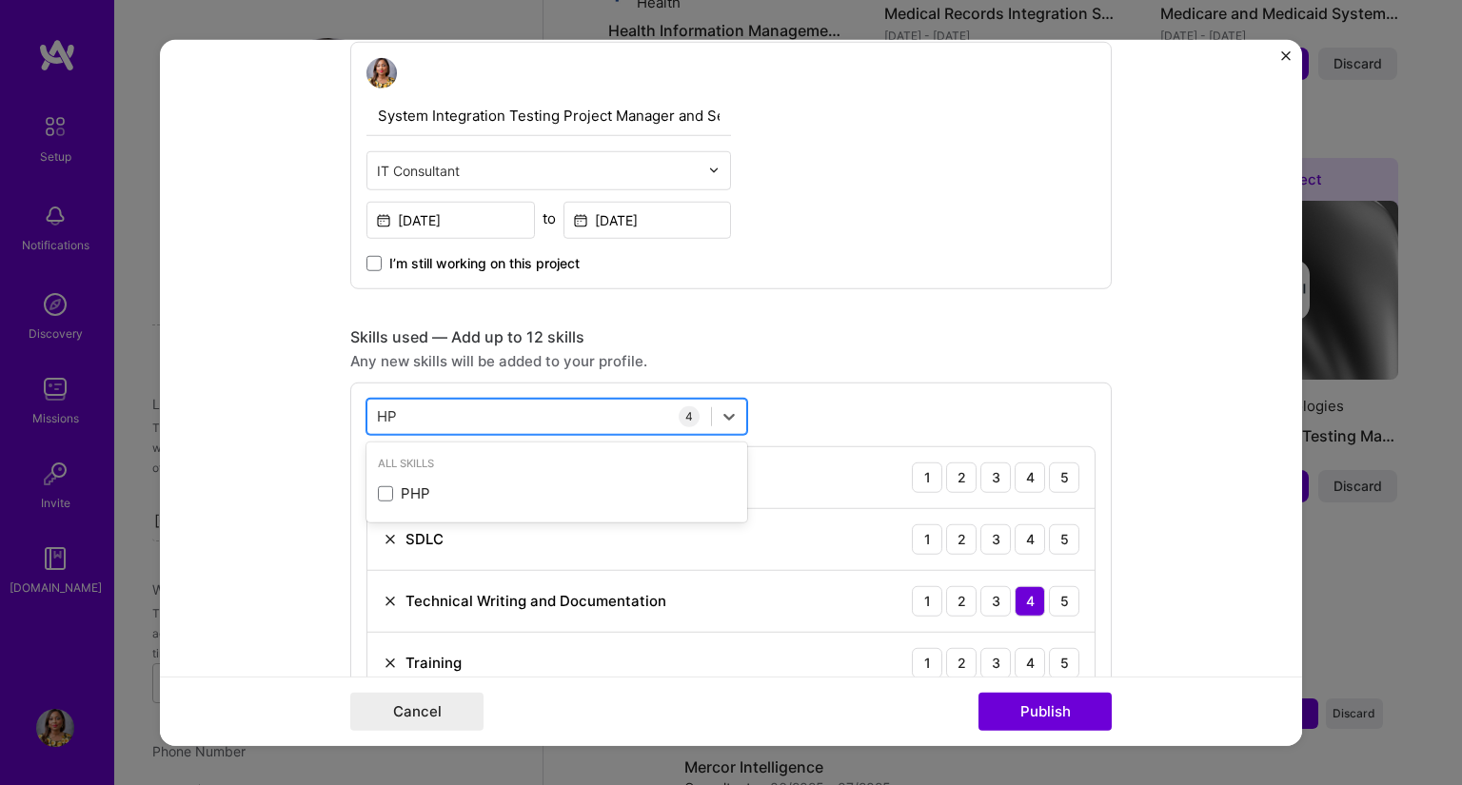
type input "H"
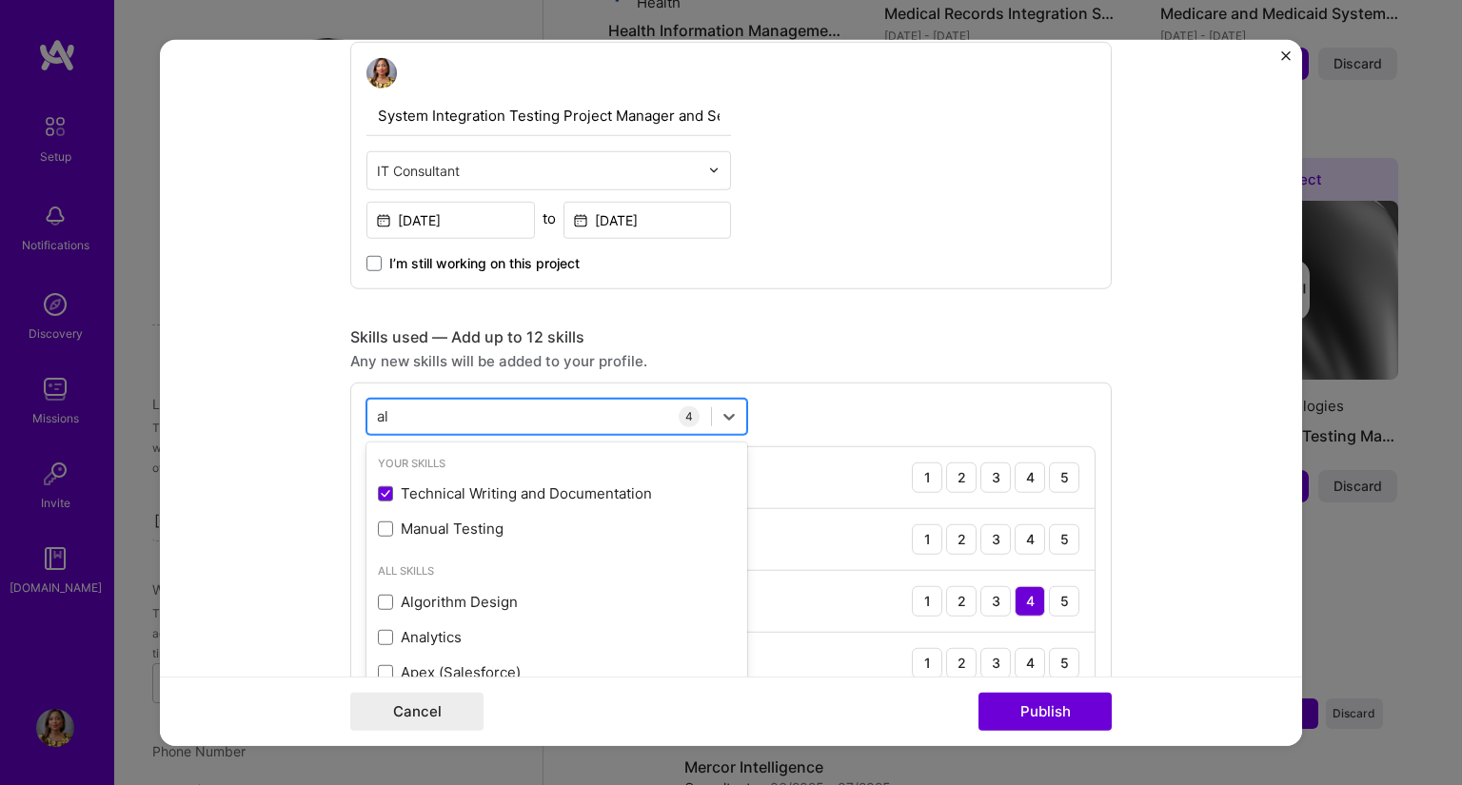
type input "a"
type input "A"
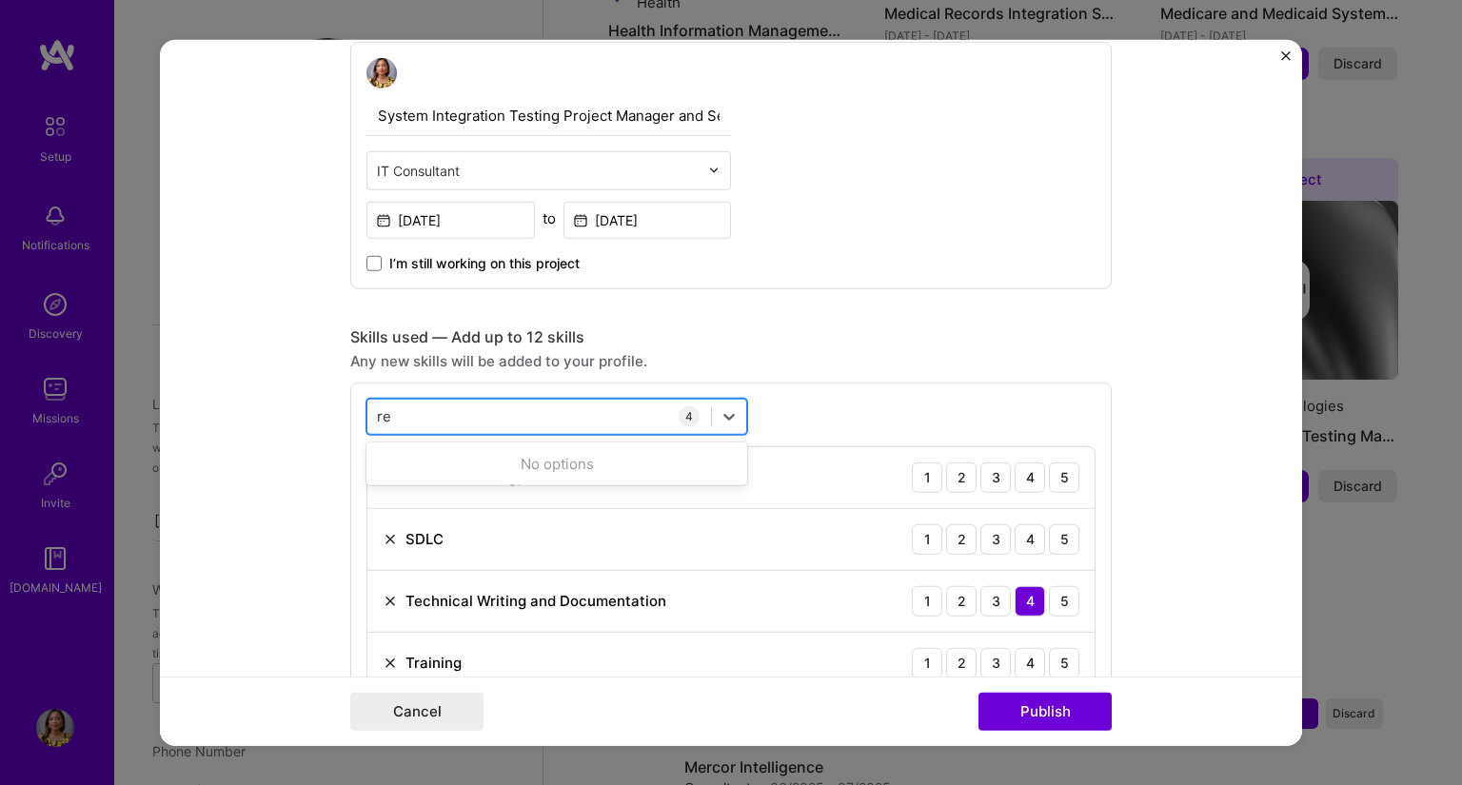
type input "r"
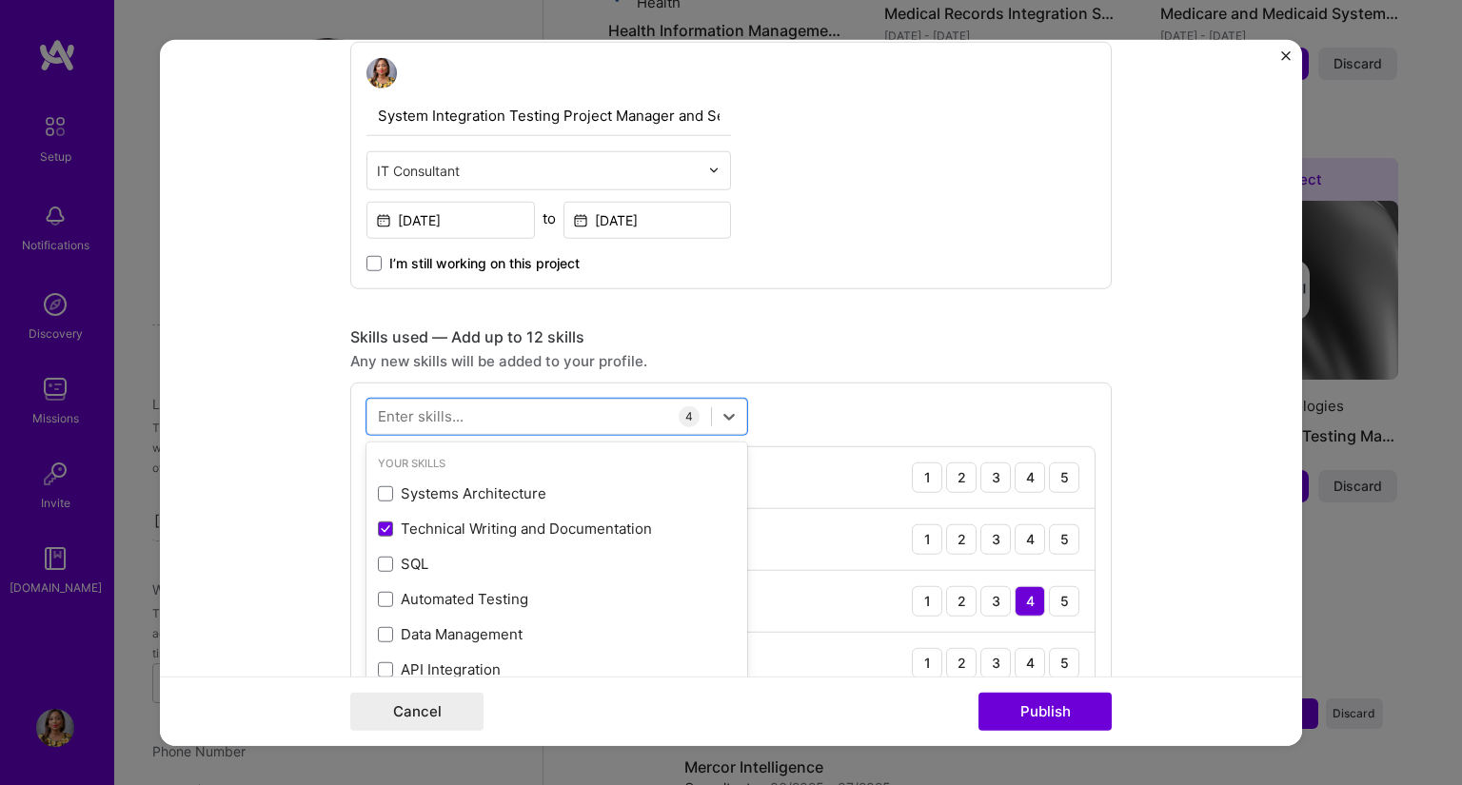
click at [899, 376] on div "Skills used — Add up to 12 skills Any new skills will be added to your profile.…" at bounding box center [731, 519] width 762 height 384
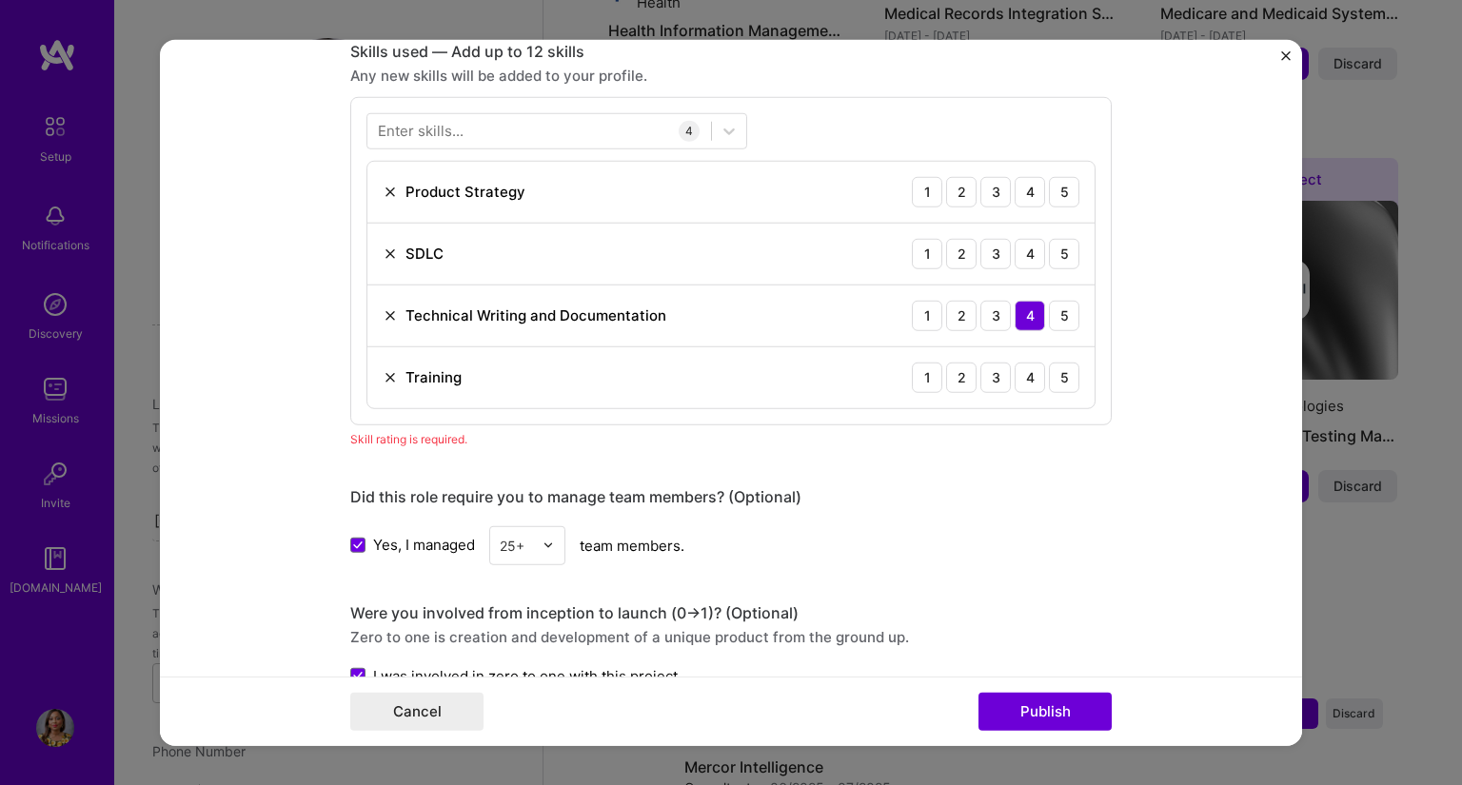
scroll to position [1312, 0]
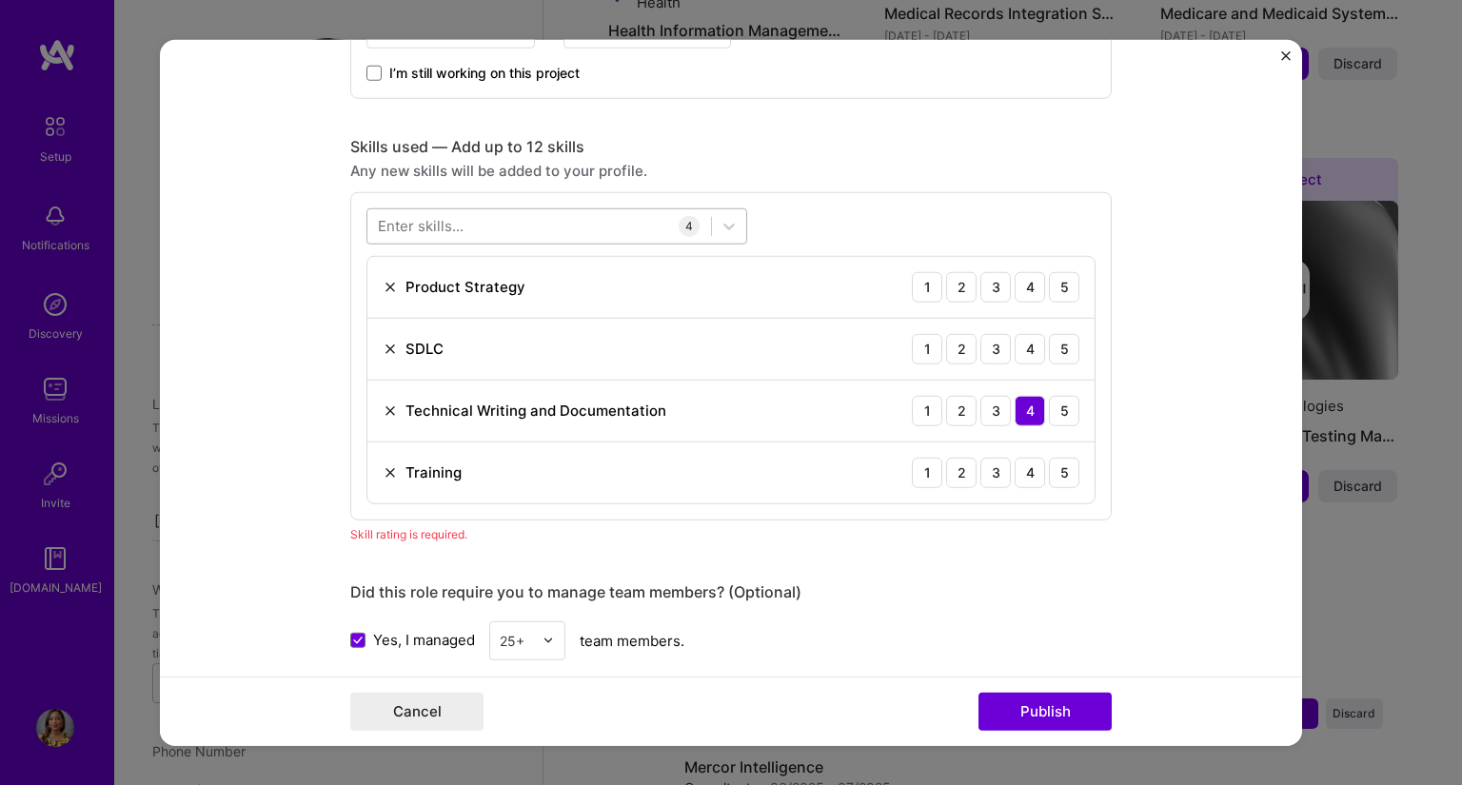
click at [583, 216] on div at bounding box center [539, 225] width 344 height 31
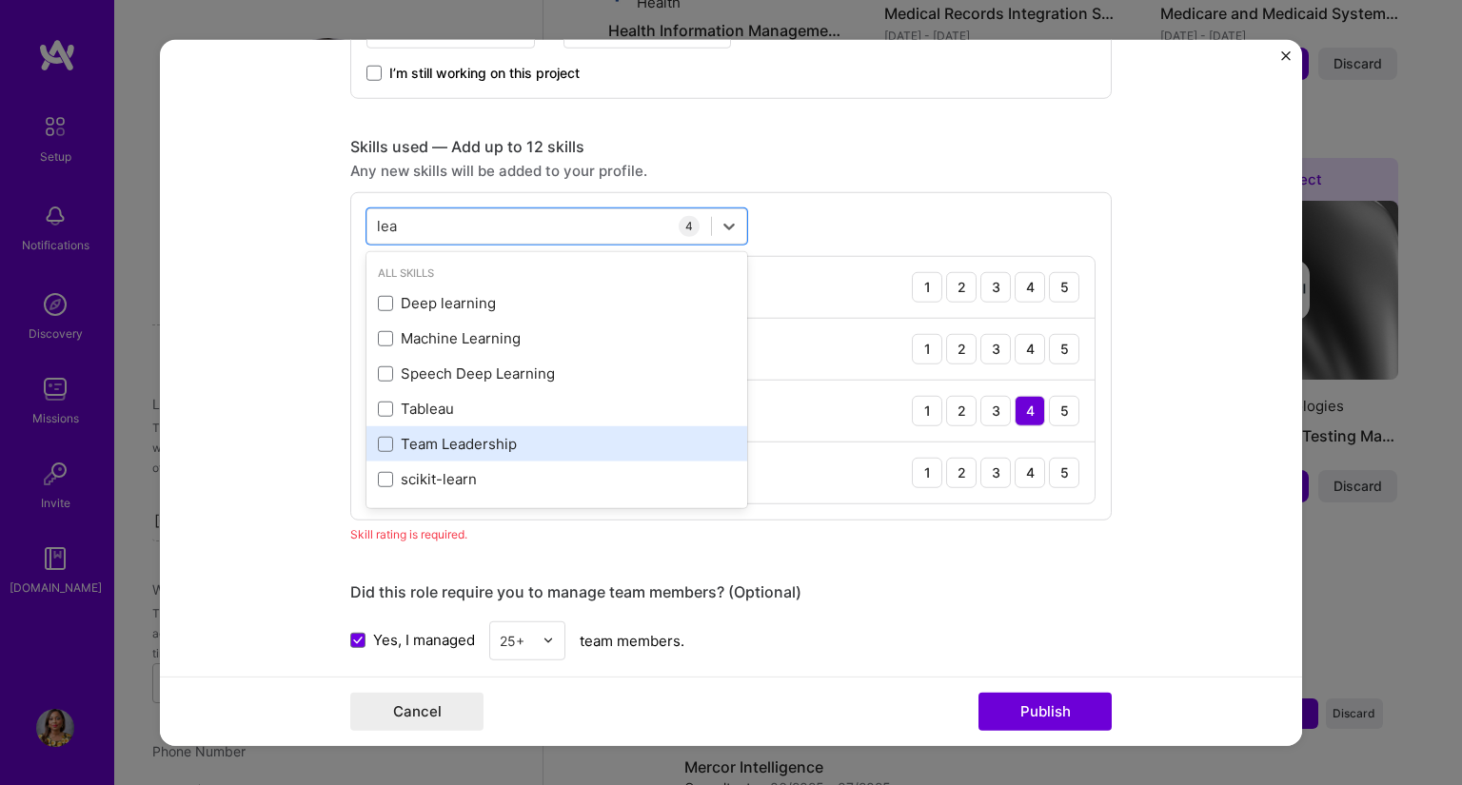
click at [457, 438] on div "Team Leadership" at bounding box center [557, 444] width 358 height 20
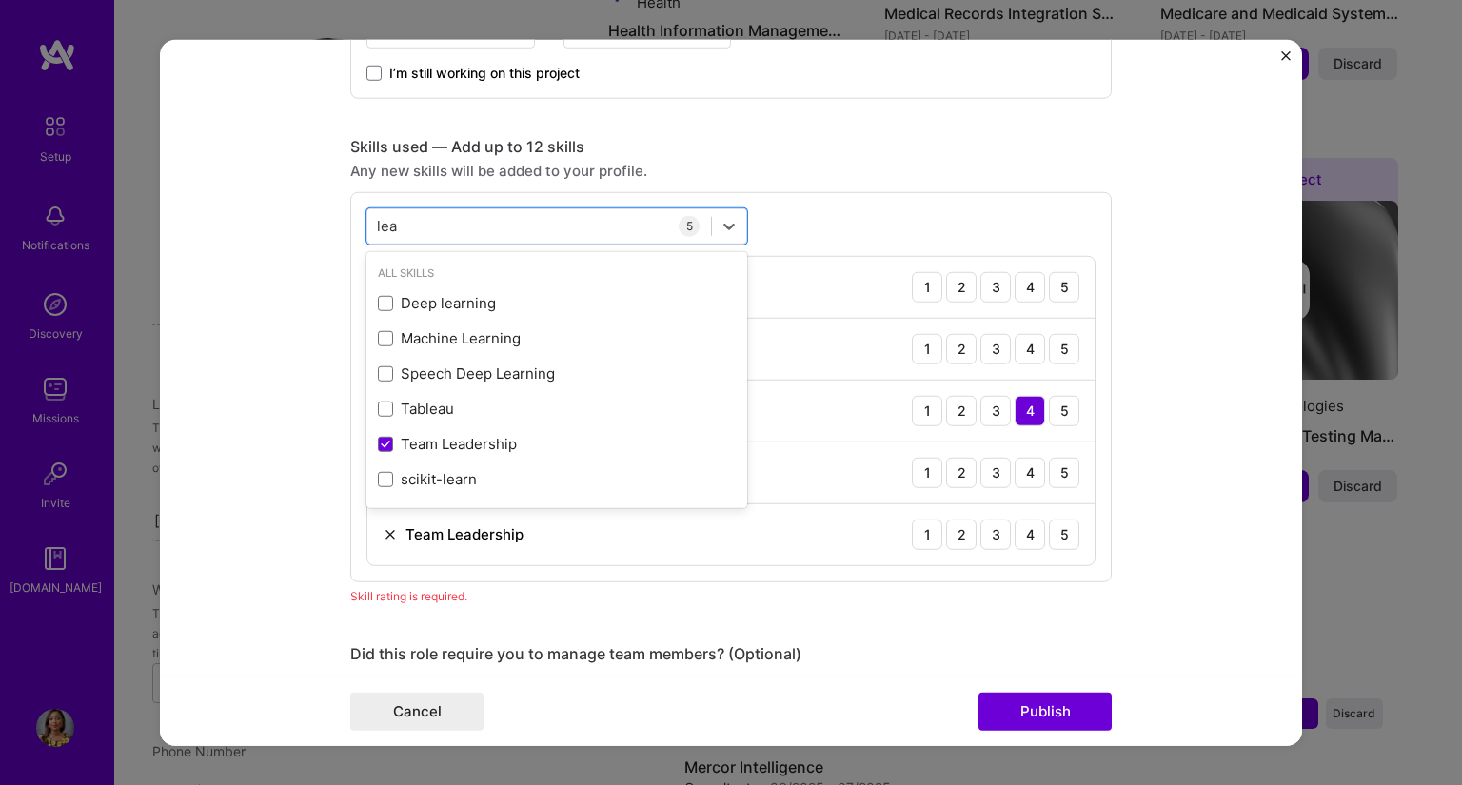
type input "lea"
click at [872, 208] on div "option Team Leadership, selected. option Machine Learning focused, 0 of 2. 6 re…" at bounding box center [731, 386] width 762 height 390
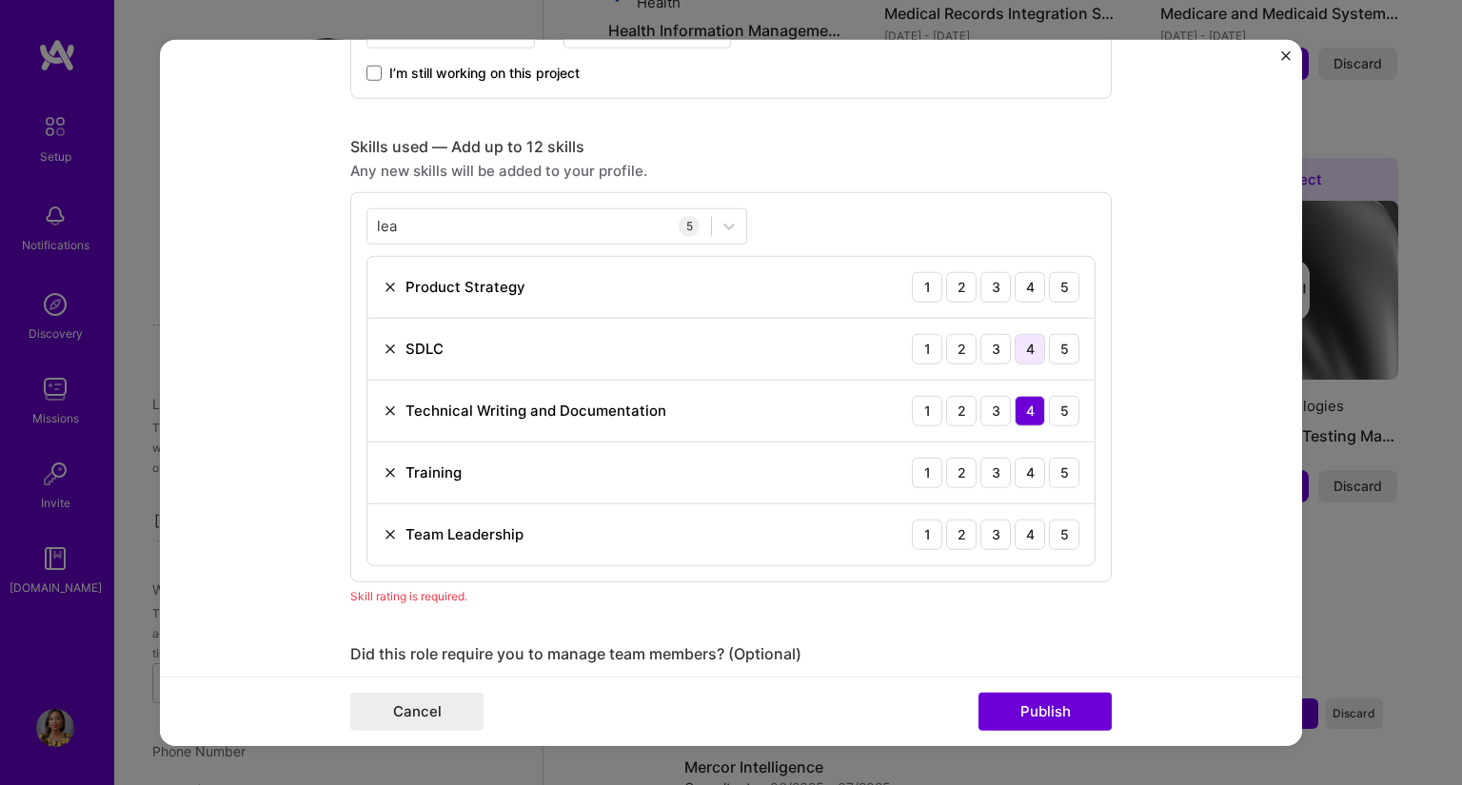
click at [1029, 337] on div "4" at bounding box center [1030, 348] width 30 height 30
click at [1022, 283] on div "4" at bounding box center [1030, 286] width 30 height 30
click at [1068, 462] on div "5" at bounding box center [1064, 472] width 30 height 30
click at [1027, 531] on div "4" at bounding box center [1030, 534] width 30 height 30
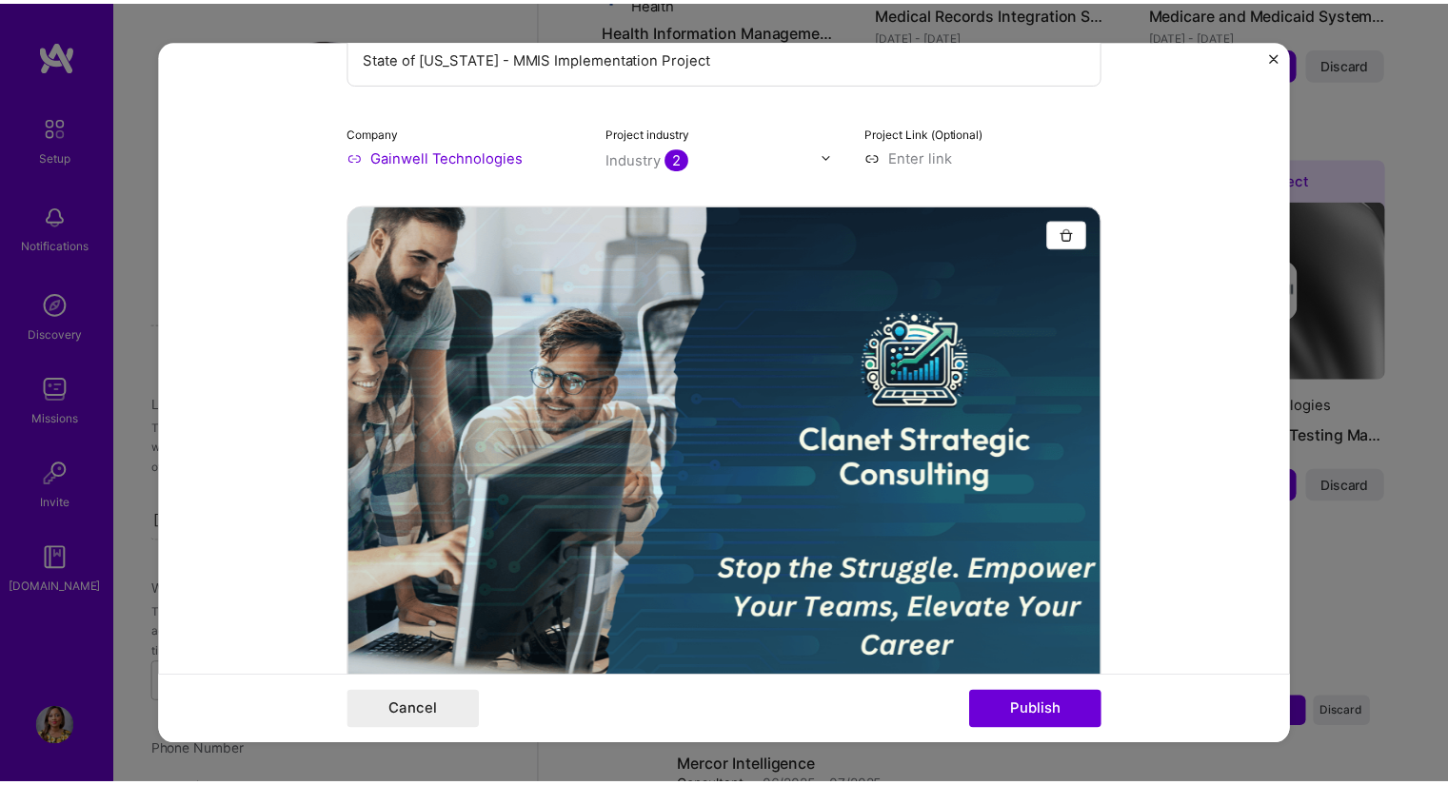
scroll to position [0, 0]
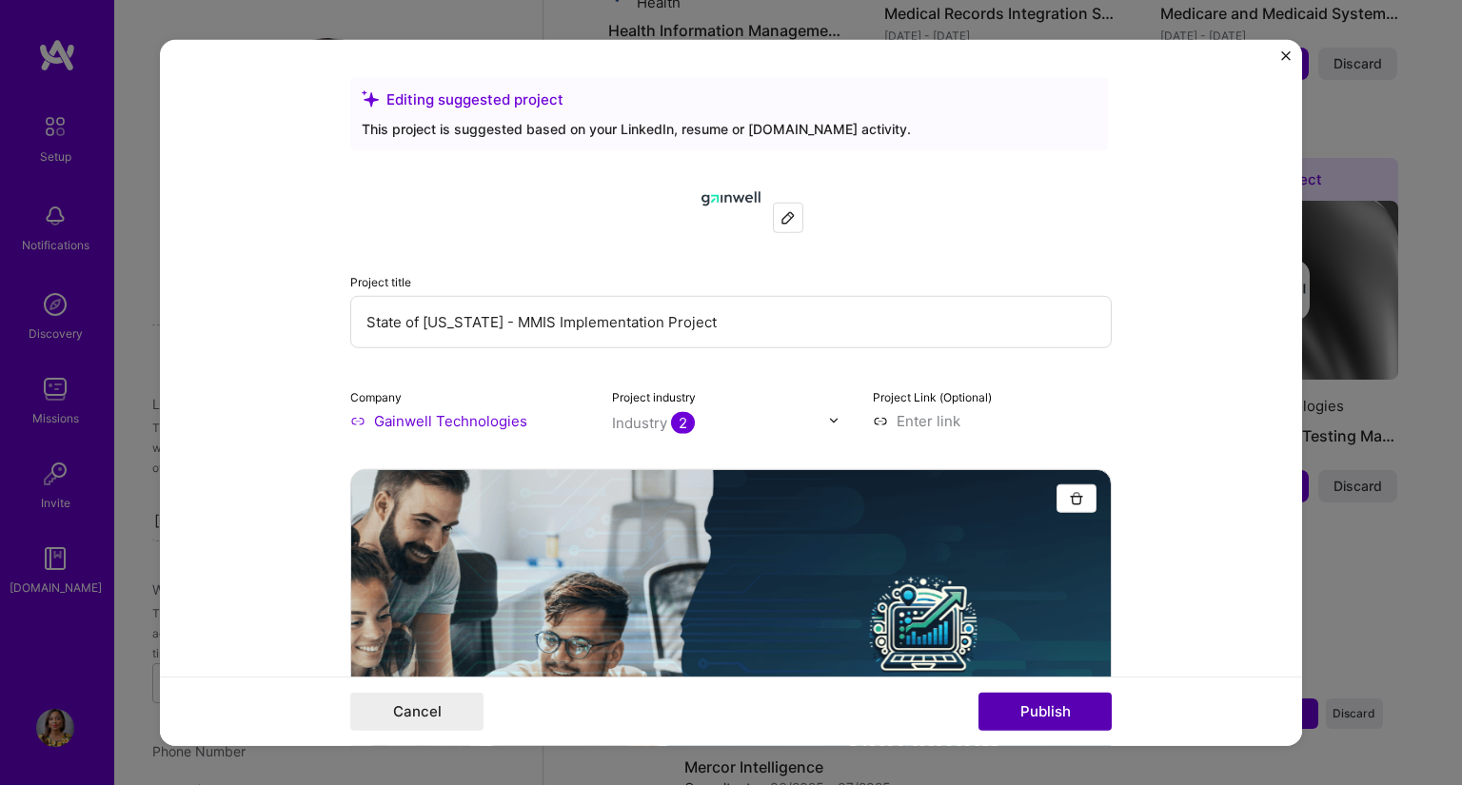
click at [1067, 718] on button "Publish" at bounding box center [1045, 712] width 133 height 38
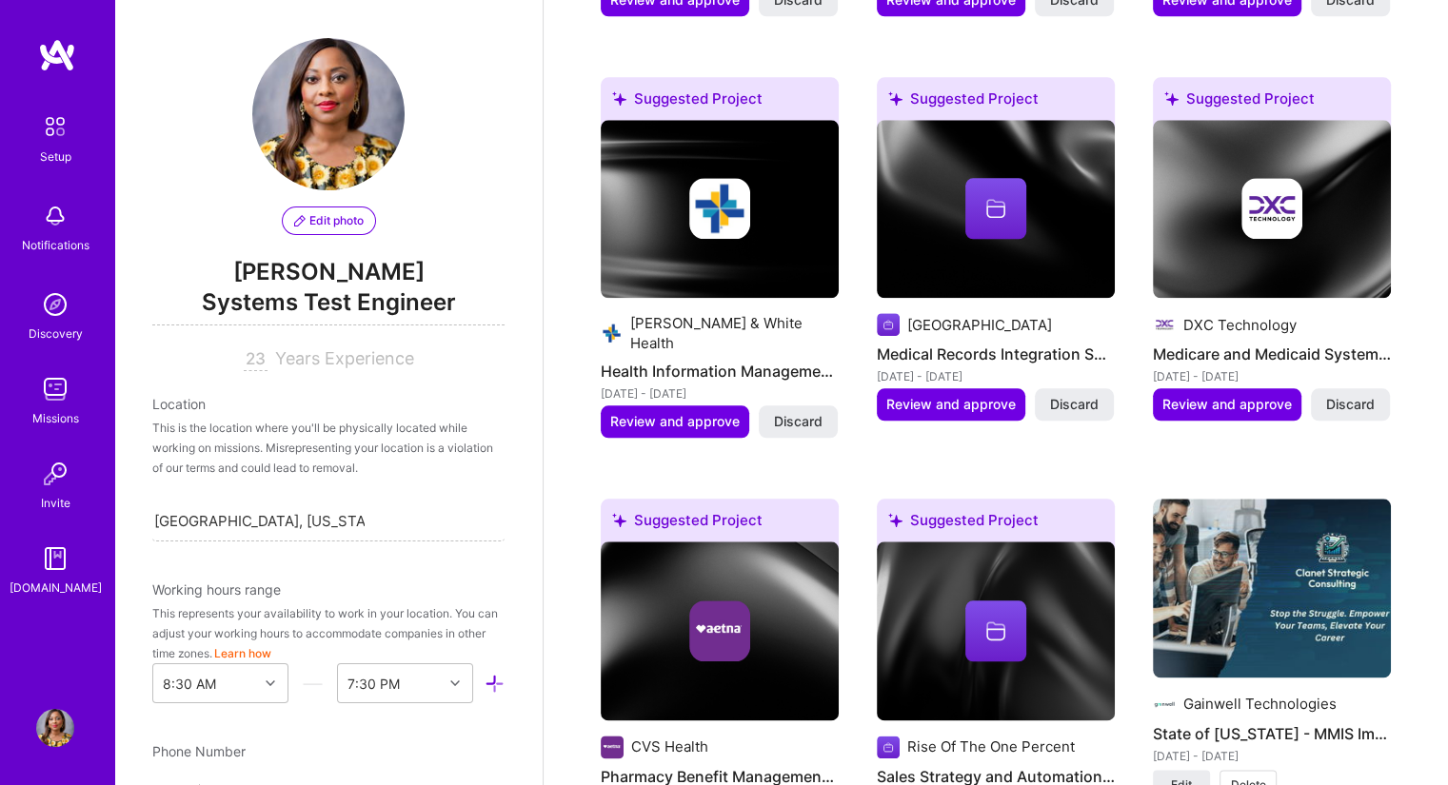
scroll to position [2190, 0]
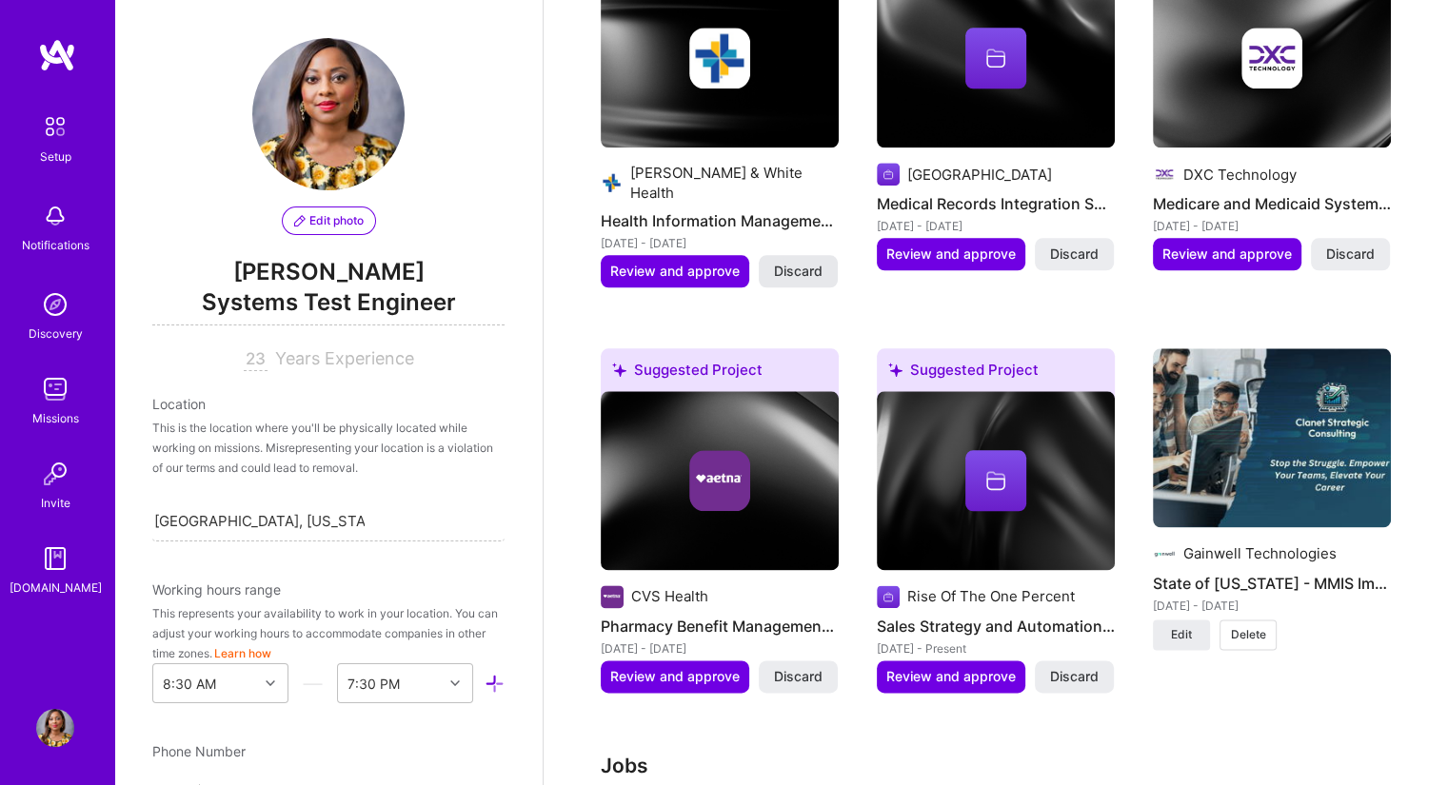
click at [786, 262] on span "Discard" at bounding box center [798, 271] width 49 height 19
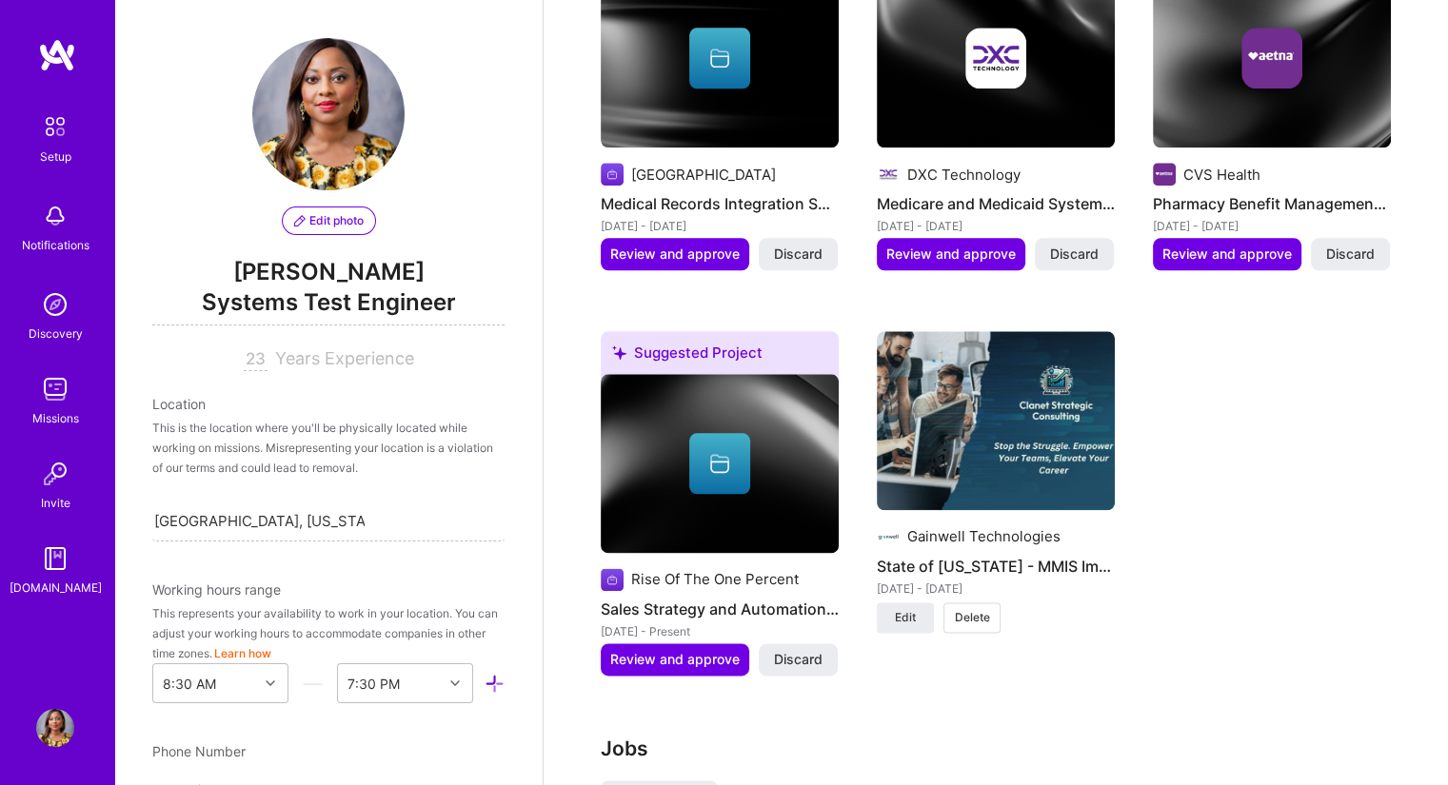
drag, startPoint x: 813, startPoint y: 228, endPoint x: 857, endPoint y: 241, distance: 45.5
click at [812, 245] on span "Discard" at bounding box center [798, 254] width 49 height 19
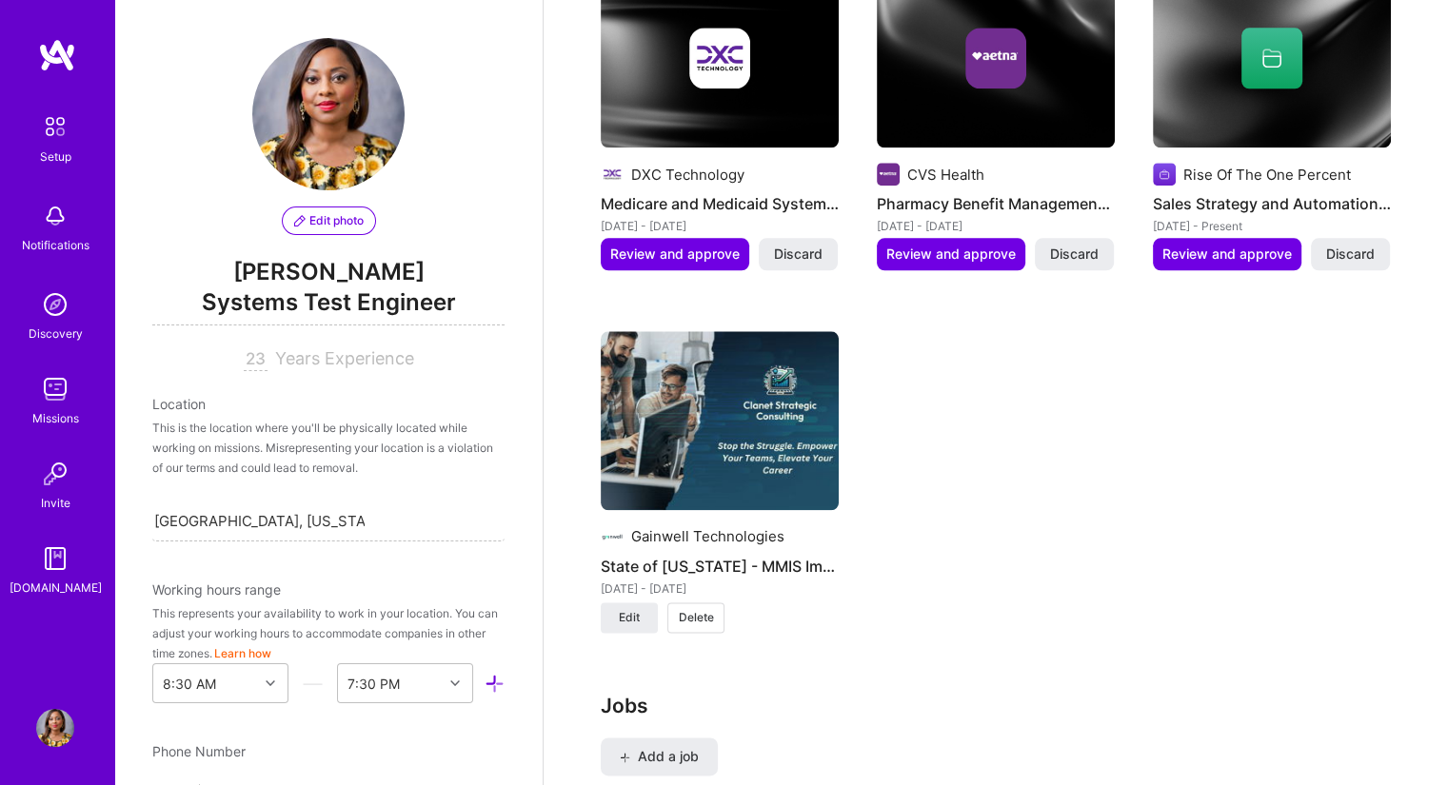
drag, startPoint x: 803, startPoint y: 228, endPoint x: 872, endPoint y: 233, distance: 68.8
click at [803, 245] on span "Discard" at bounding box center [798, 254] width 49 height 19
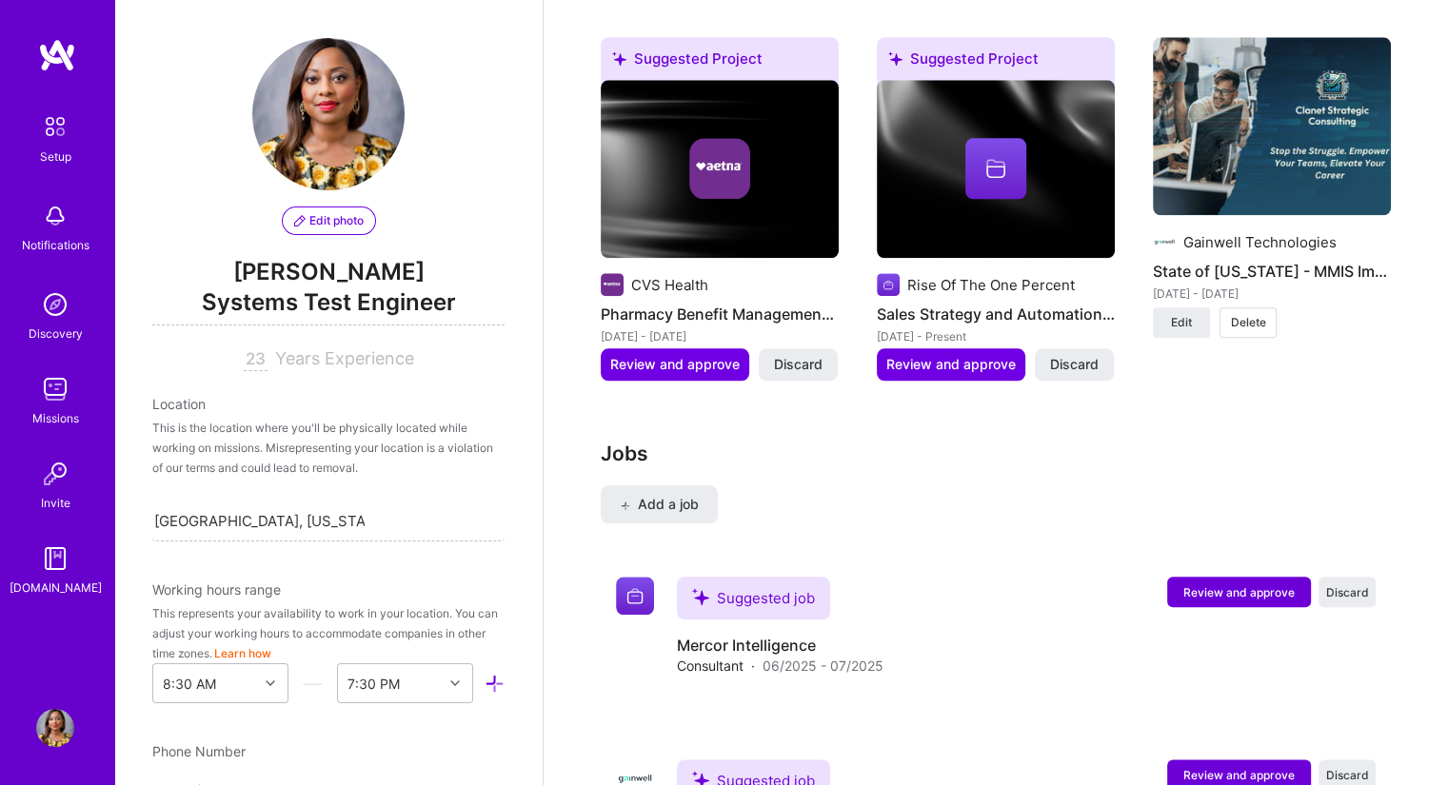
scroll to position [1904, 0]
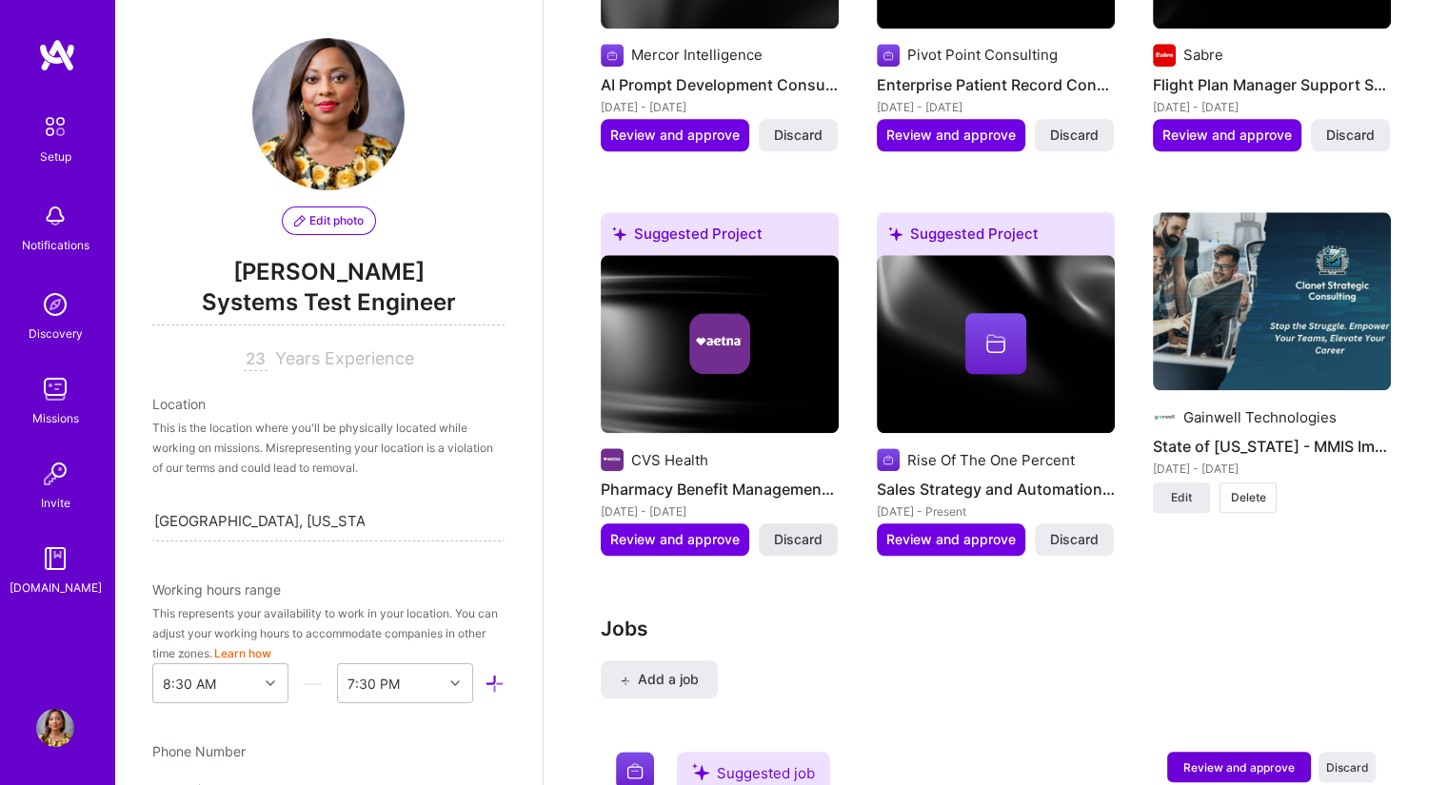
click at [787, 530] on span "Discard" at bounding box center [798, 539] width 49 height 19
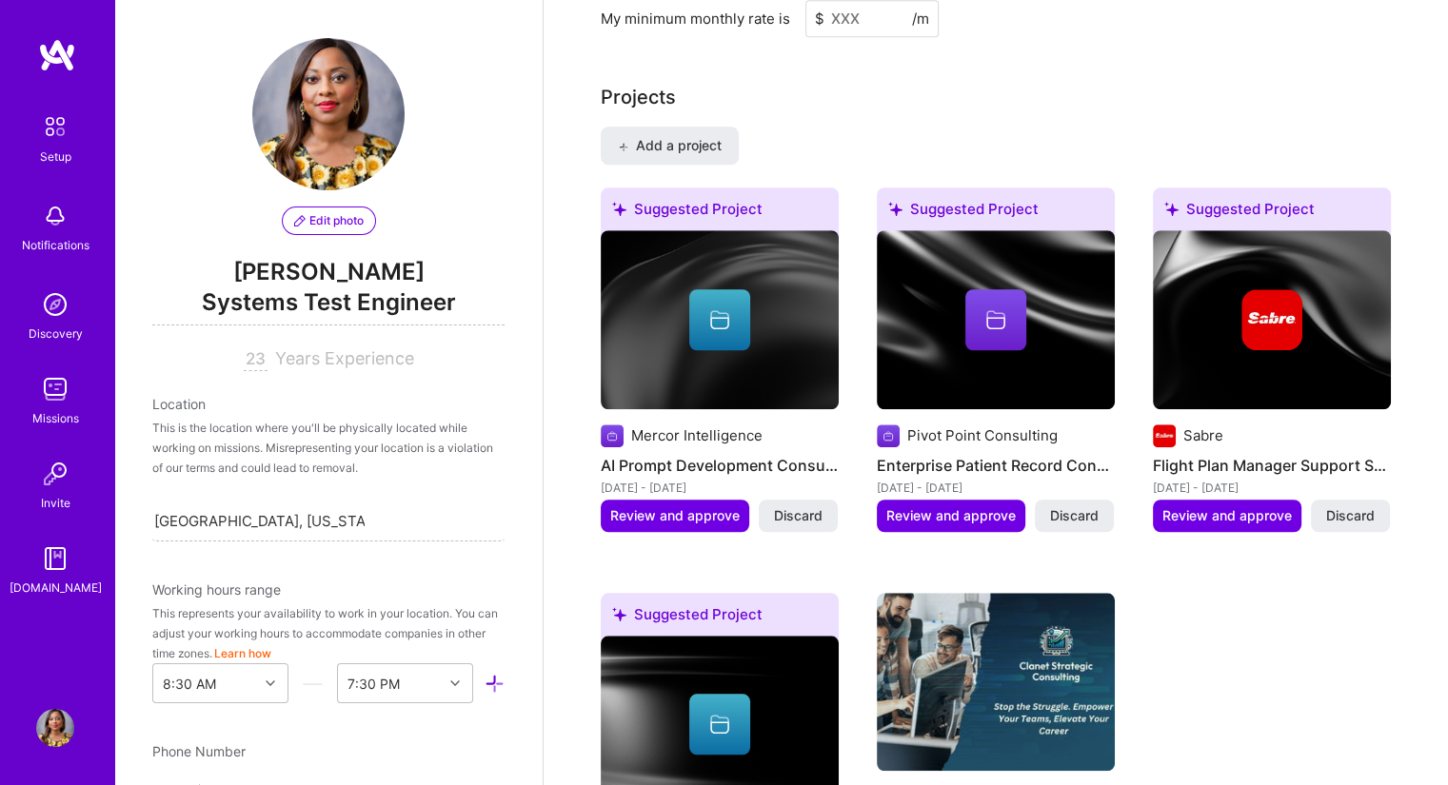
scroll to position [1523, 0]
click at [1340, 506] on span "Discard" at bounding box center [1350, 515] width 49 height 19
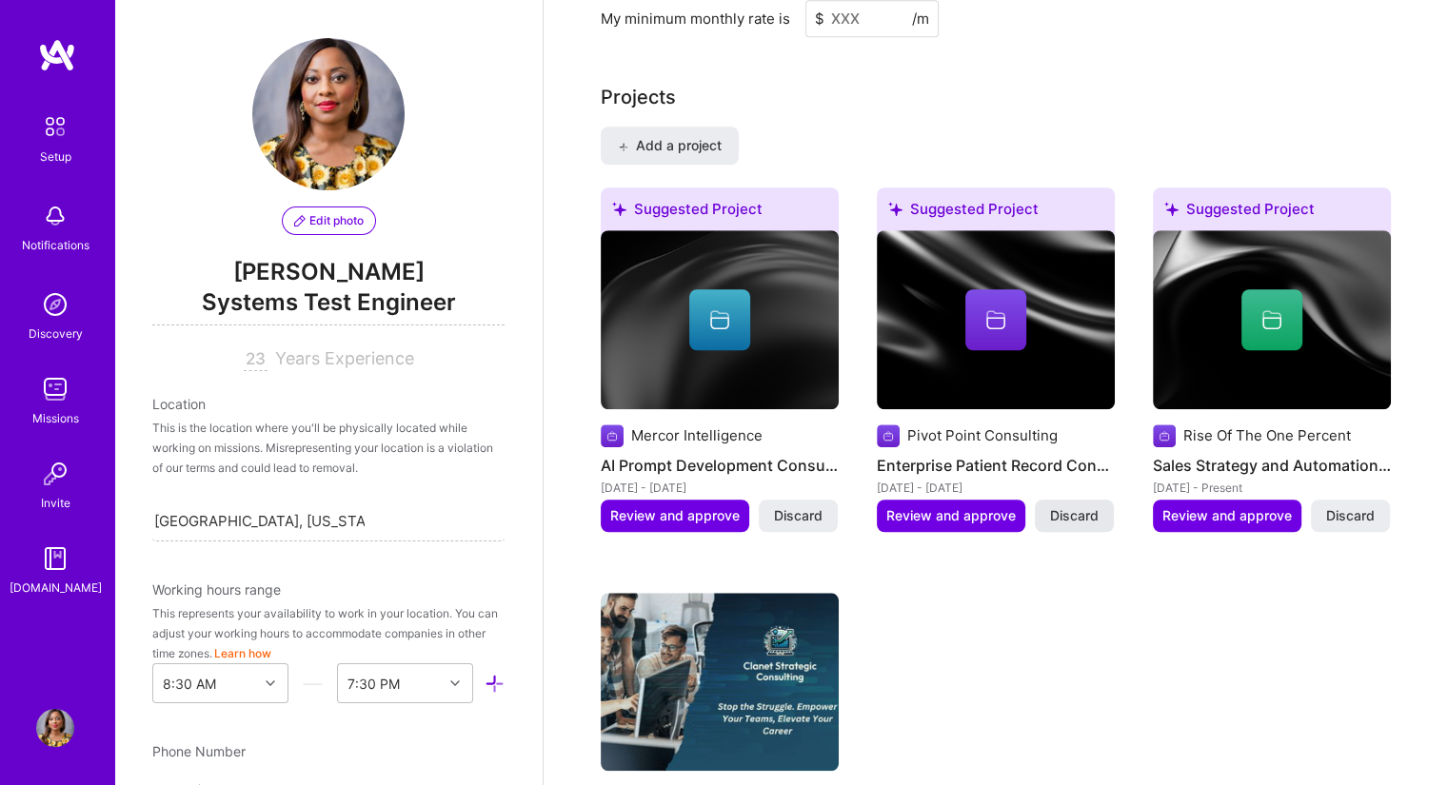
click at [1087, 506] on span "Discard" at bounding box center [1074, 515] width 49 height 19
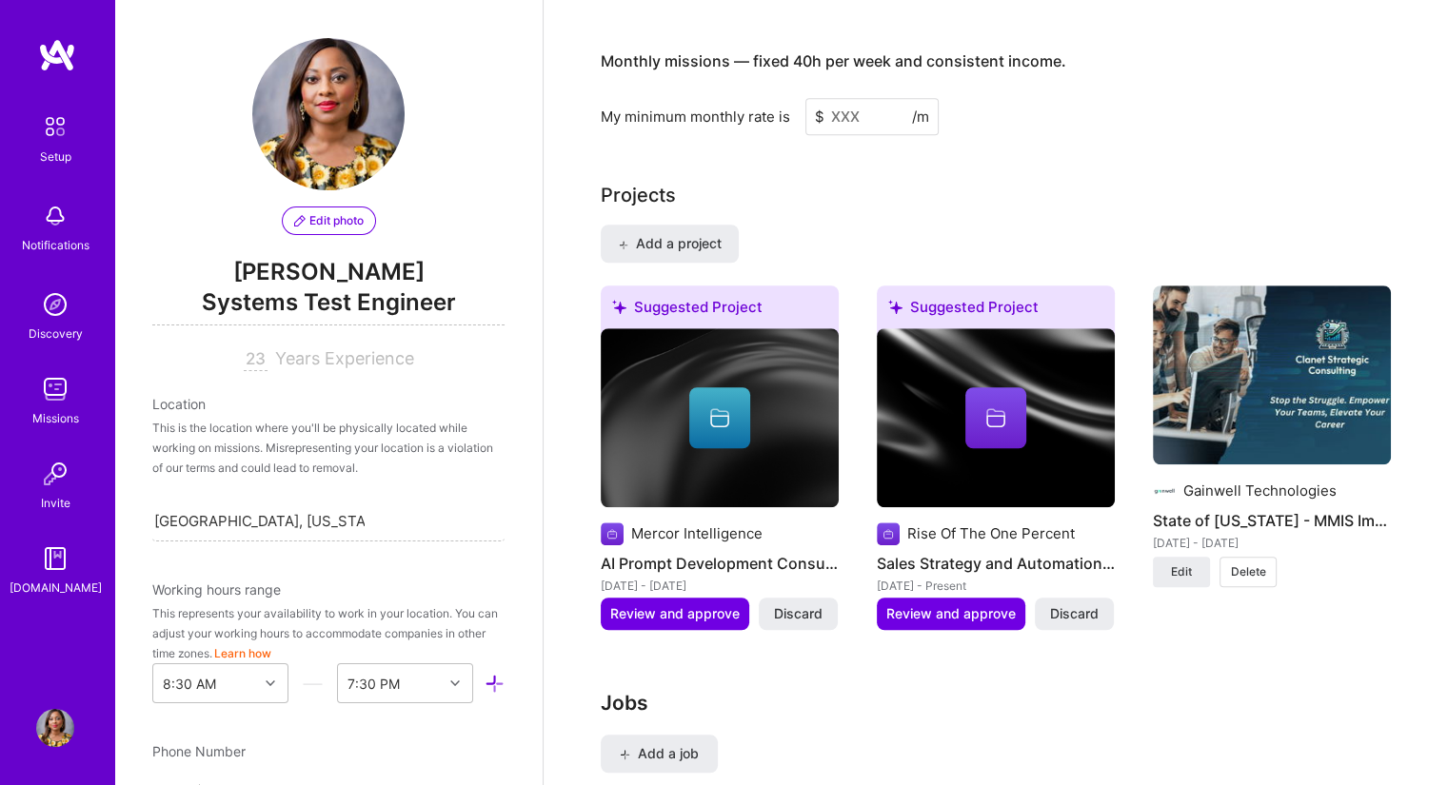
scroll to position [1618, 0]
